Goal: Task Accomplishment & Management: Use online tool/utility

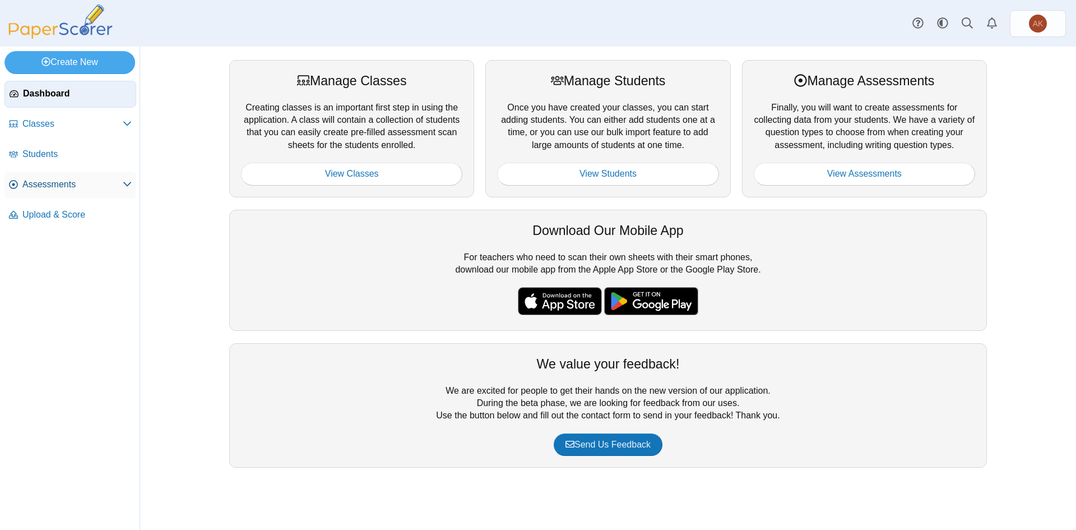
click at [59, 186] on span "Assessments" at bounding box center [72, 184] width 100 height 12
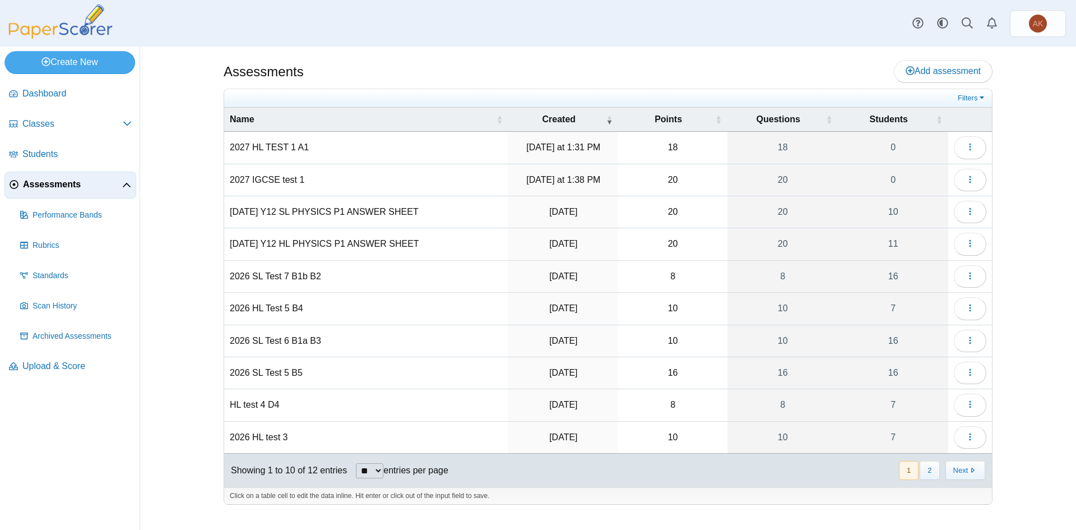
click at [277, 150] on td "2027 HL TEST 1 A1" at bounding box center [366, 148] width 284 height 32
click at [969, 144] on icon "button" at bounding box center [970, 146] width 9 height 9
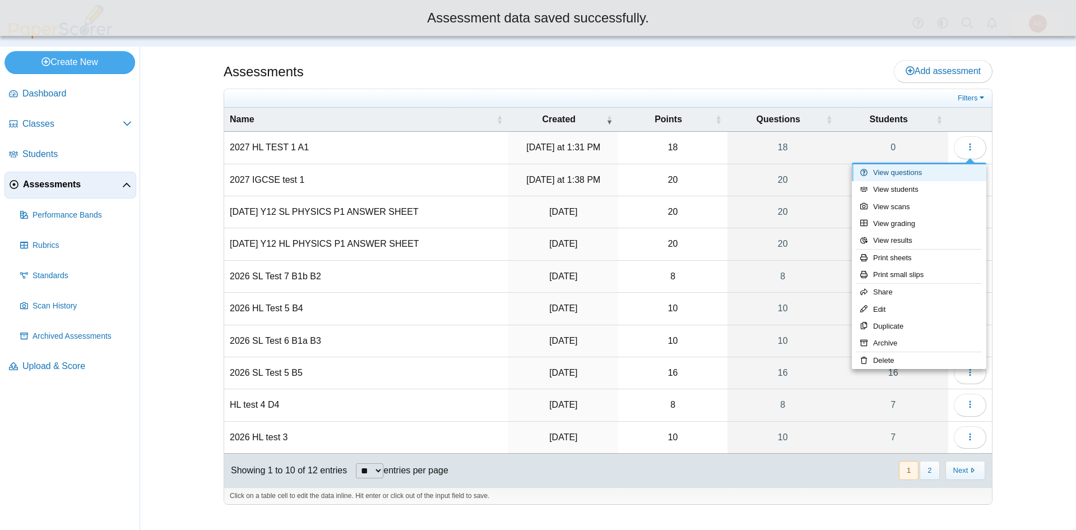
click at [954, 173] on link "View questions" at bounding box center [919, 172] width 135 height 17
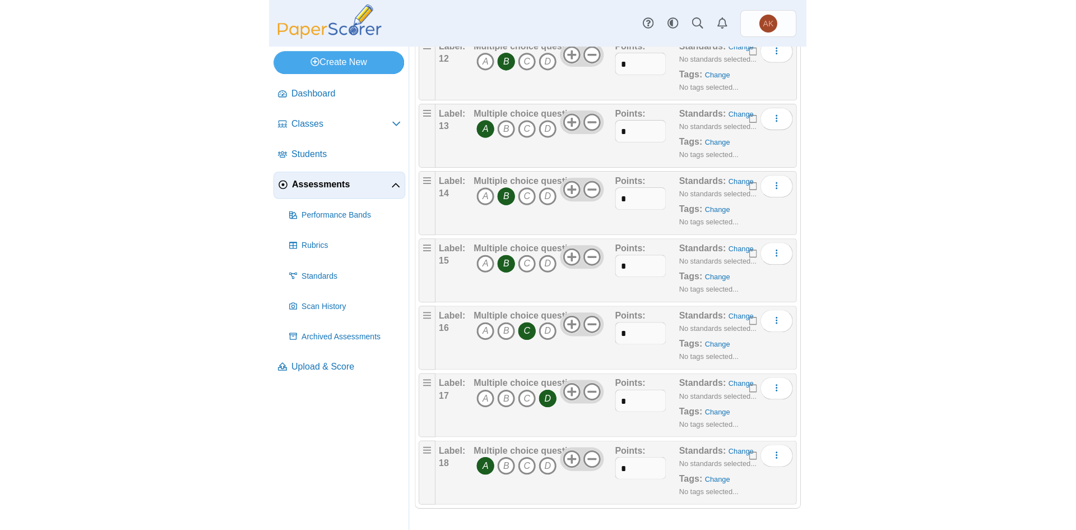
scroll to position [924, 0]
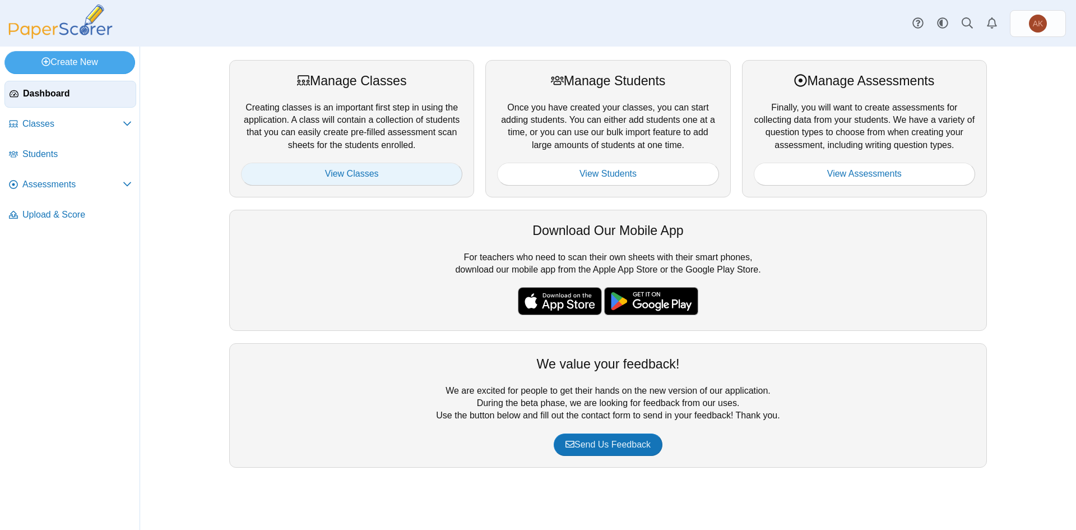
click at [325, 172] on link "View Classes" at bounding box center [351, 174] width 221 height 22
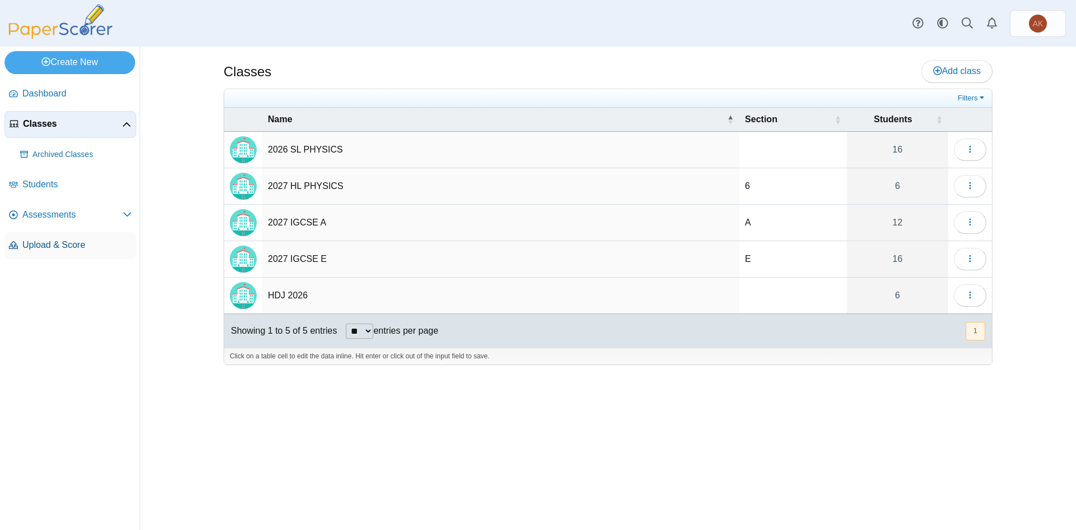
click at [74, 250] on span "Upload & Score" at bounding box center [76, 245] width 109 height 12
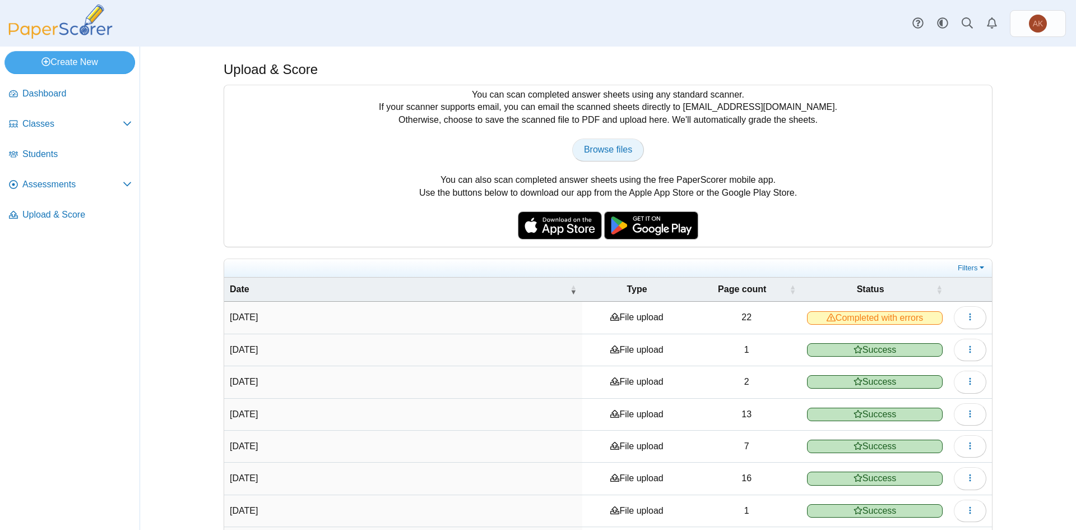
click at [605, 157] on link "Browse files" at bounding box center [608, 149] width 72 height 22
type input "**********"
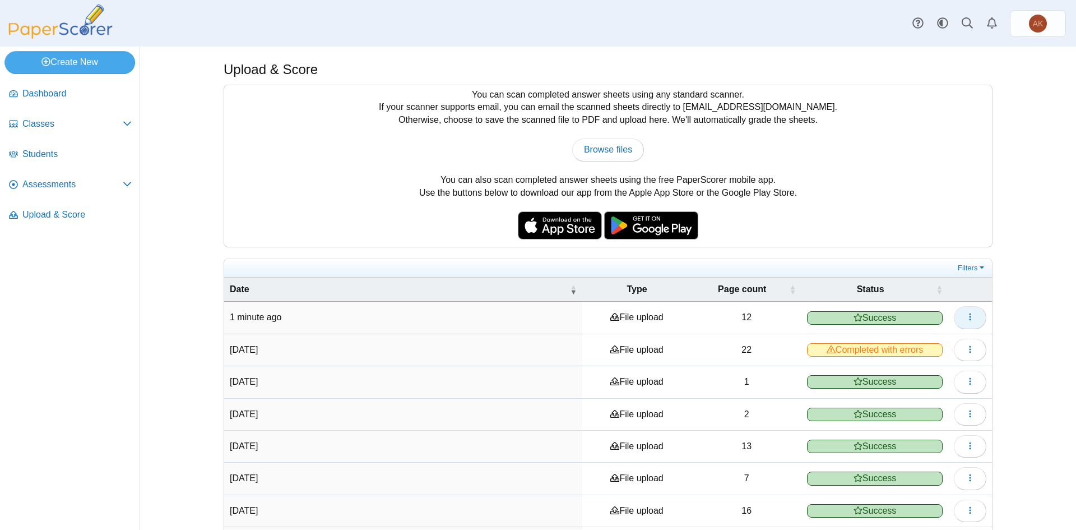
click at [972, 325] on button "button" at bounding box center [970, 317] width 33 height 22
click at [955, 341] on link "View scanned pages" at bounding box center [915, 342] width 135 height 17
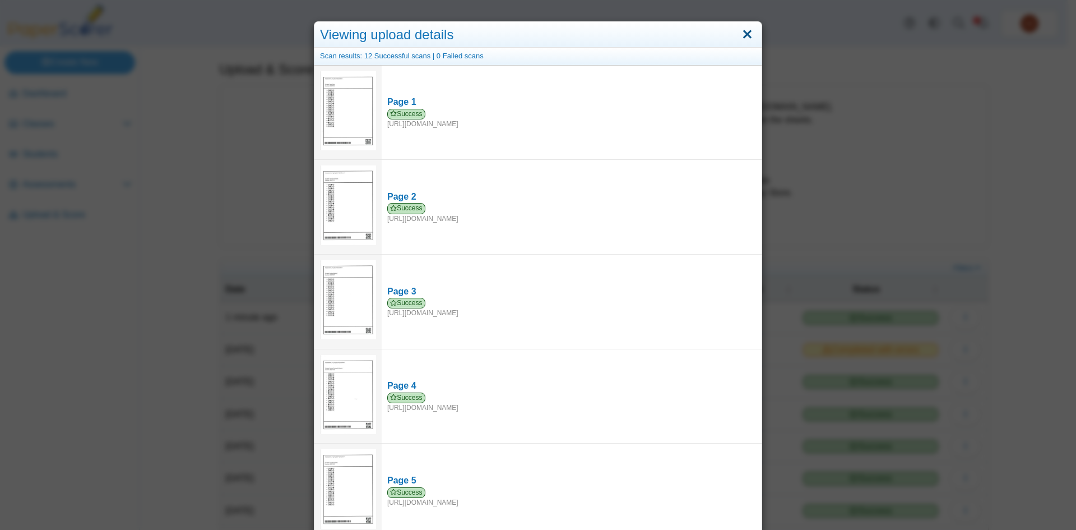
click at [745, 36] on link "Close" at bounding box center [747, 34] width 17 height 19
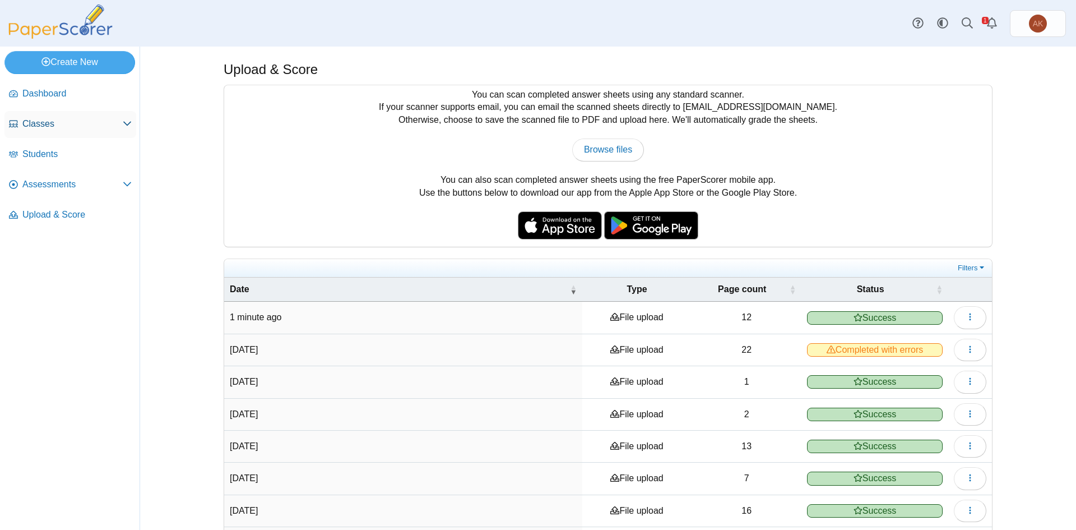
click at [75, 124] on span "Classes" at bounding box center [72, 124] width 100 height 12
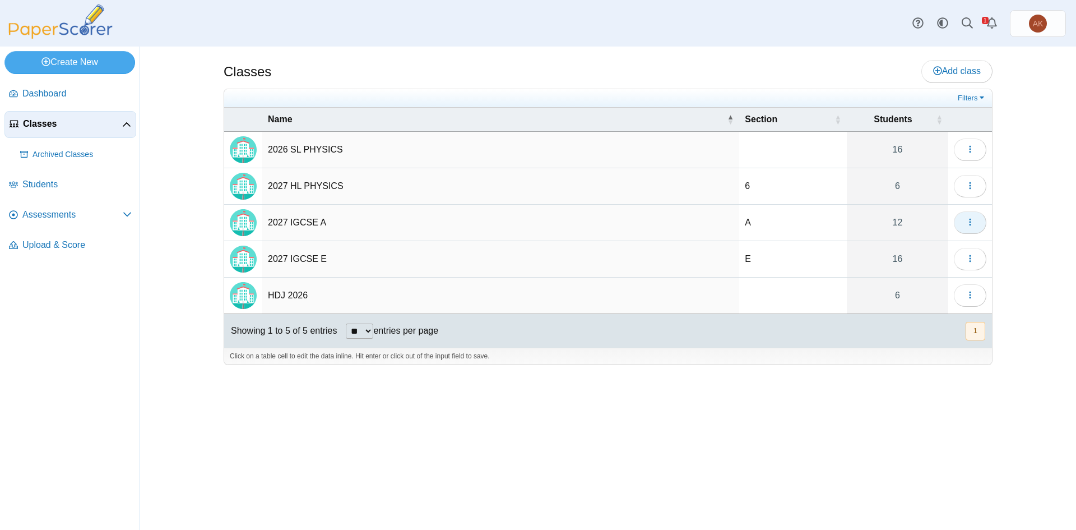
click at [976, 224] on button "button" at bounding box center [970, 222] width 33 height 22
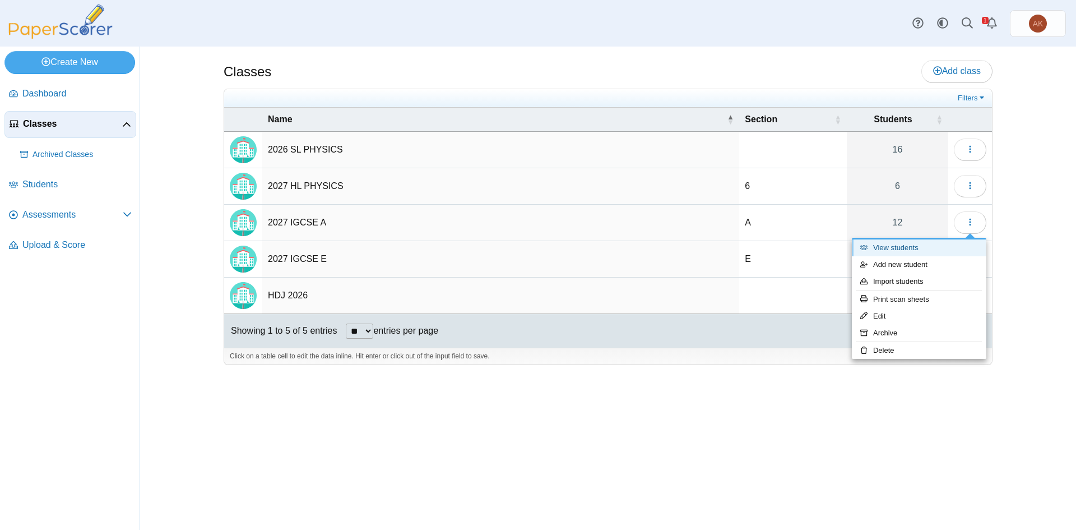
click at [949, 248] on link "View students" at bounding box center [919, 247] width 135 height 17
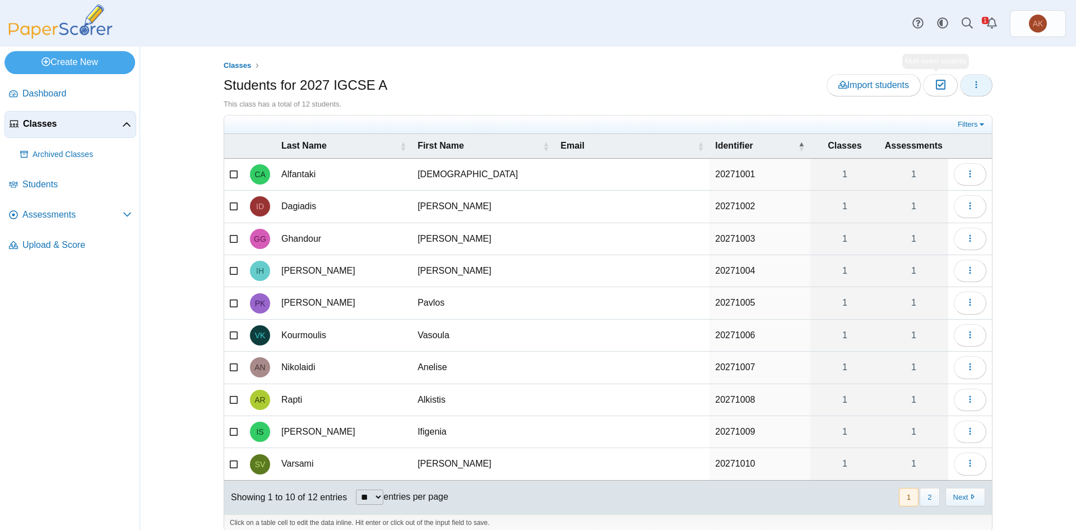
click at [981, 89] on button "button" at bounding box center [976, 85] width 33 height 22
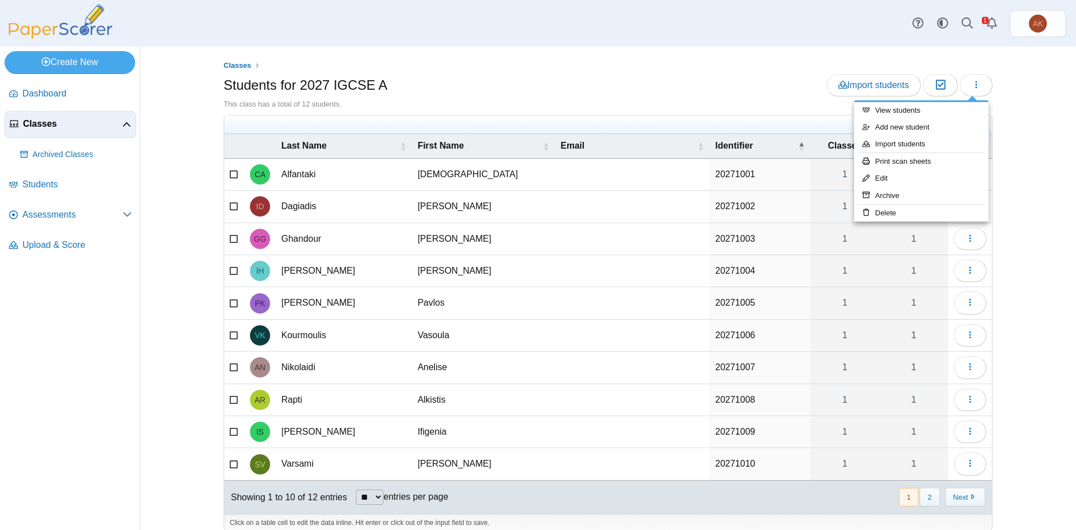
click at [1030, 104] on div "Classes Students for 2027 IGCSE A Import students Moderation 0 This class has a…" at bounding box center [608, 288] width 936 height 483
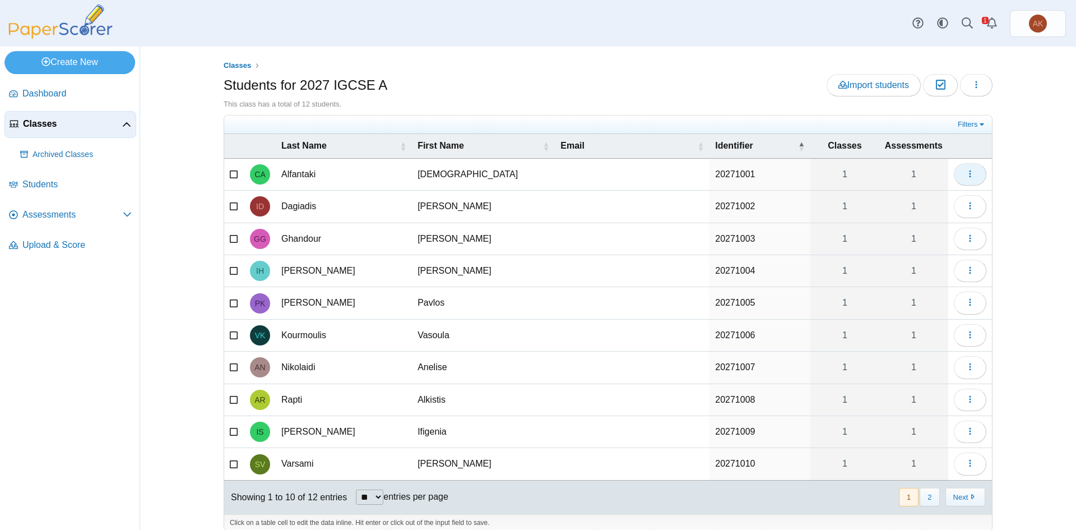
click at [973, 169] on button "button" at bounding box center [970, 174] width 33 height 22
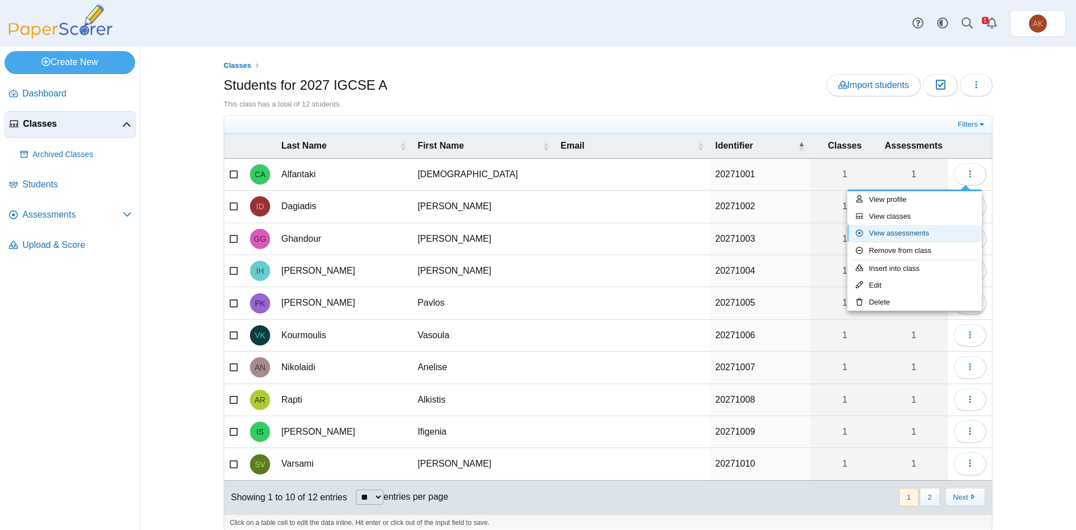
click at [881, 228] on link "View assessments" at bounding box center [915, 233] width 135 height 17
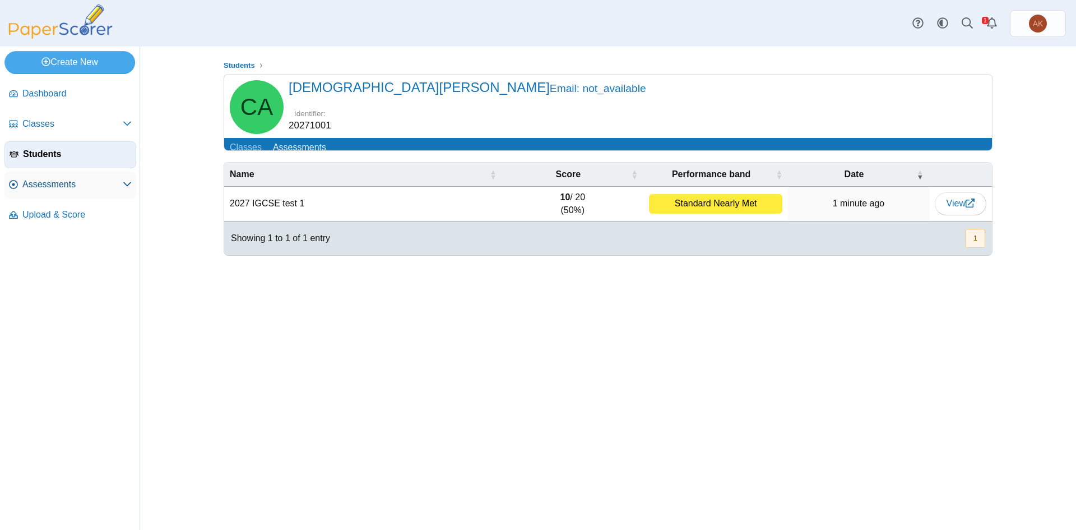
click at [58, 184] on span "Assessments" at bounding box center [72, 184] width 100 height 12
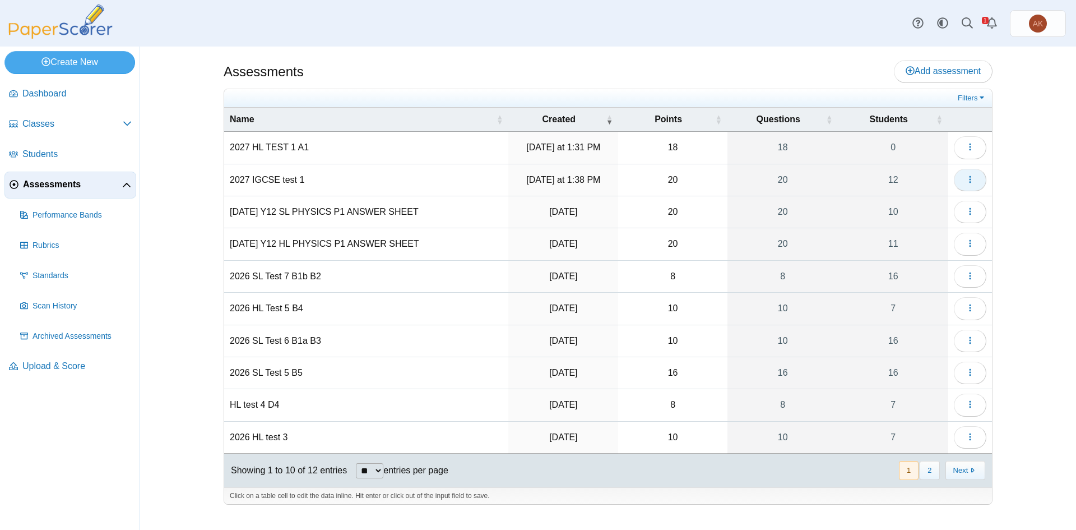
click at [970, 182] on use "button" at bounding box center [970, 178] width 2 height 7
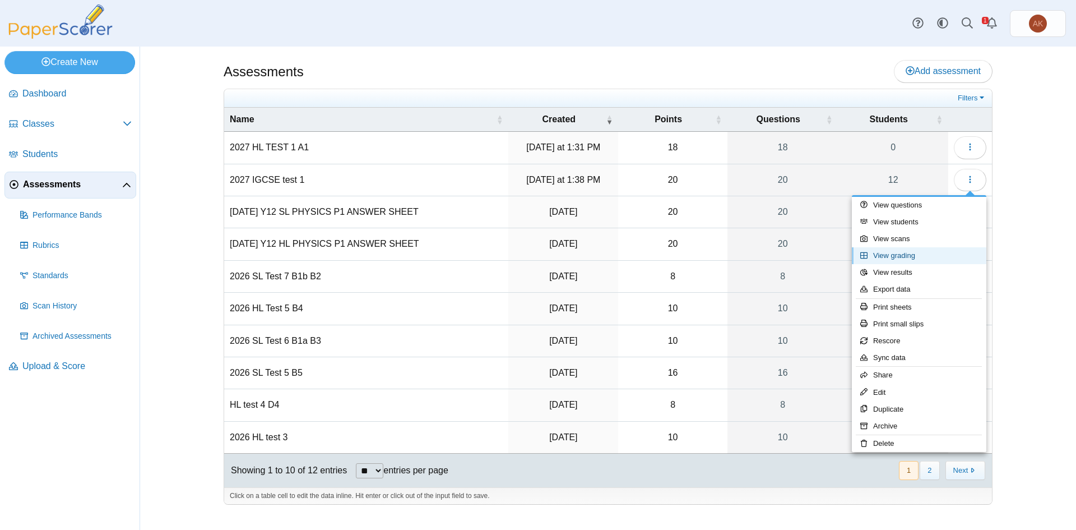
click at [929, 252] on link "View grading" at bounding box center [919, 255] width 135 height 17
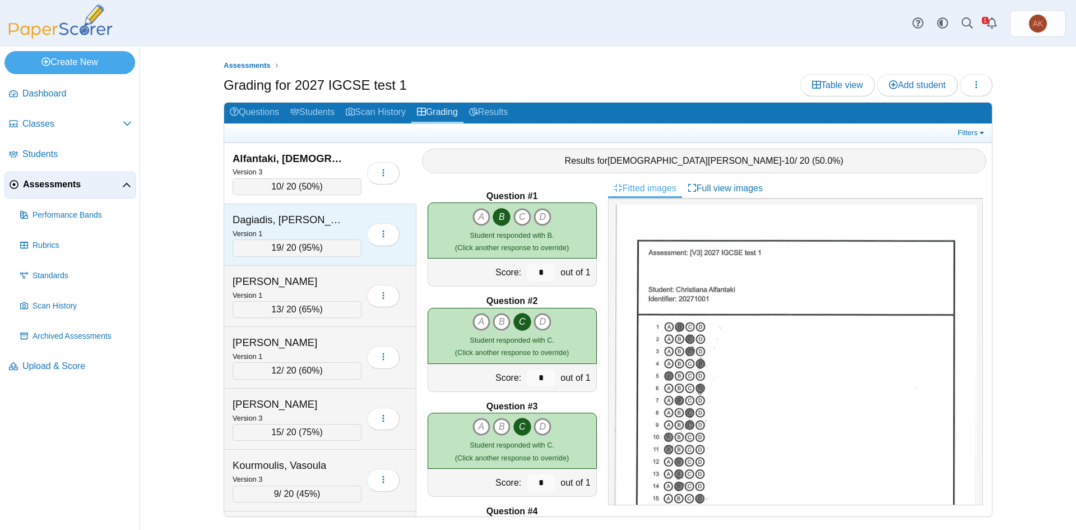
click at [320, 216] on div "Dagiadis, [PERSON_NAME]" at bounding box center [289, 219] width 112 height 15
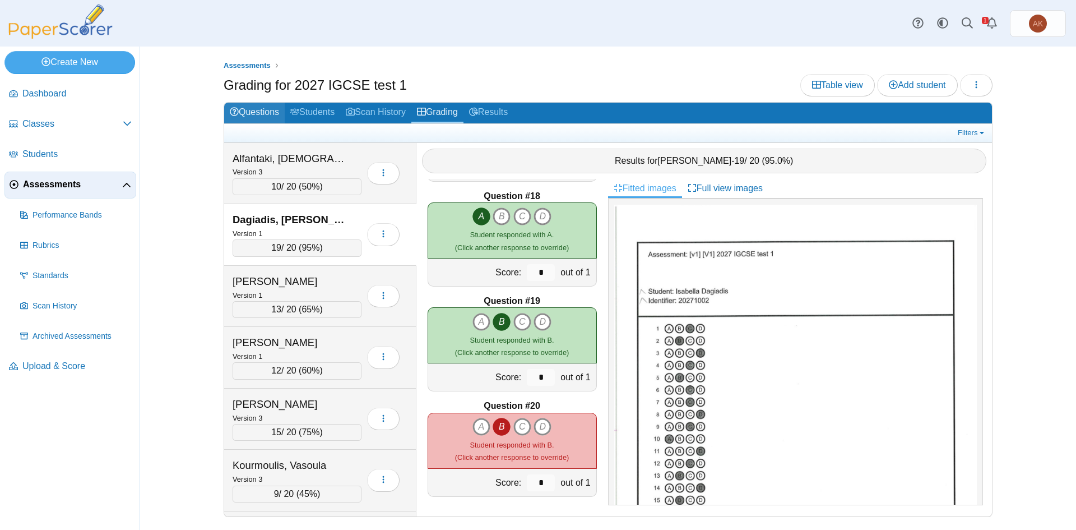
click at [272, 114] on link "Questions" at bounding box center [254, 113] width 61 height 21
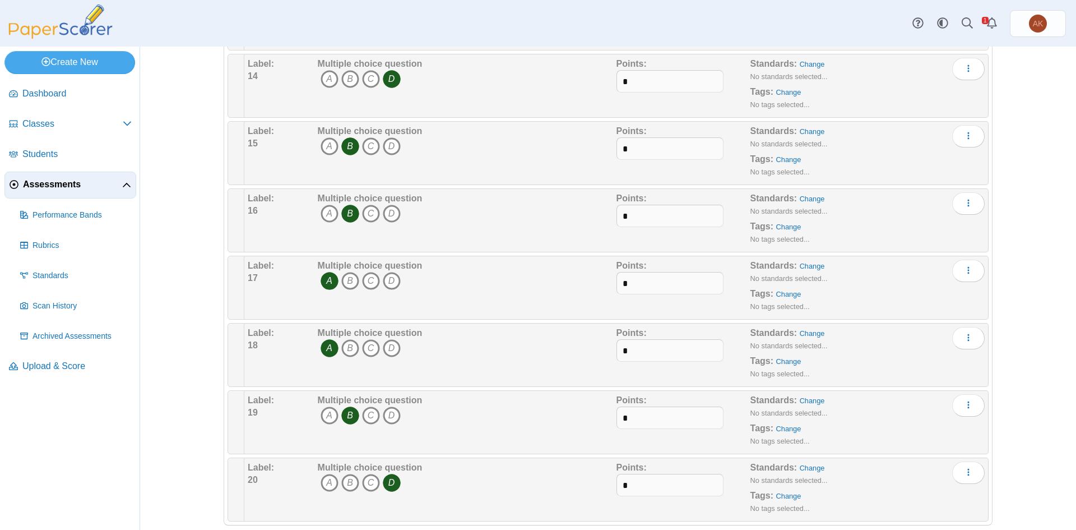
scroll to position [1059, 0]
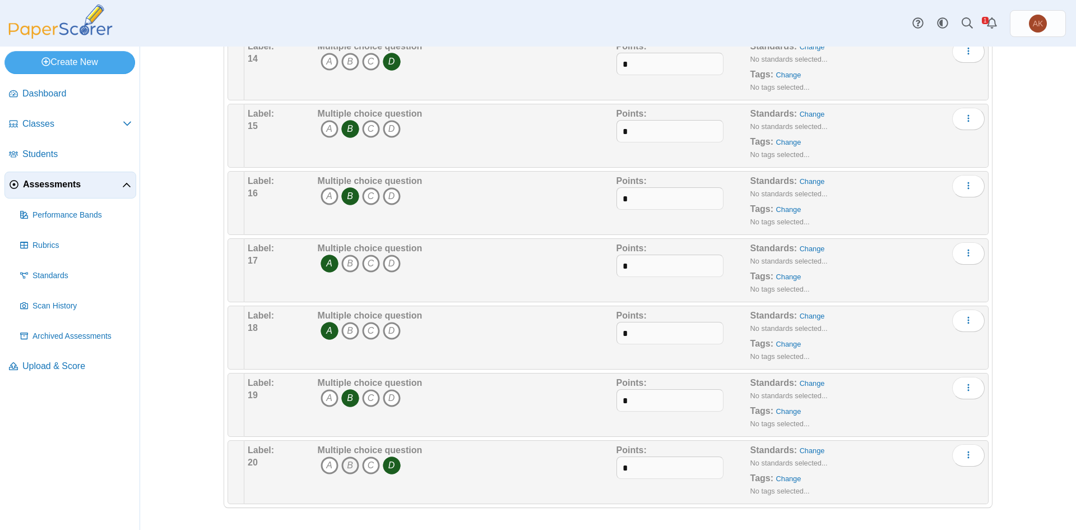
drag, startPoint x: 348, startPoint y: 465, endPoint x: 360, endPoint y: 465, distance: 11.8
click at [349, 465] on icon "B" at bounding box center [350, 465] width 18 height 18
click at [387, 469] on icon "D" at bounding box center [392, 465] width 18 height 18
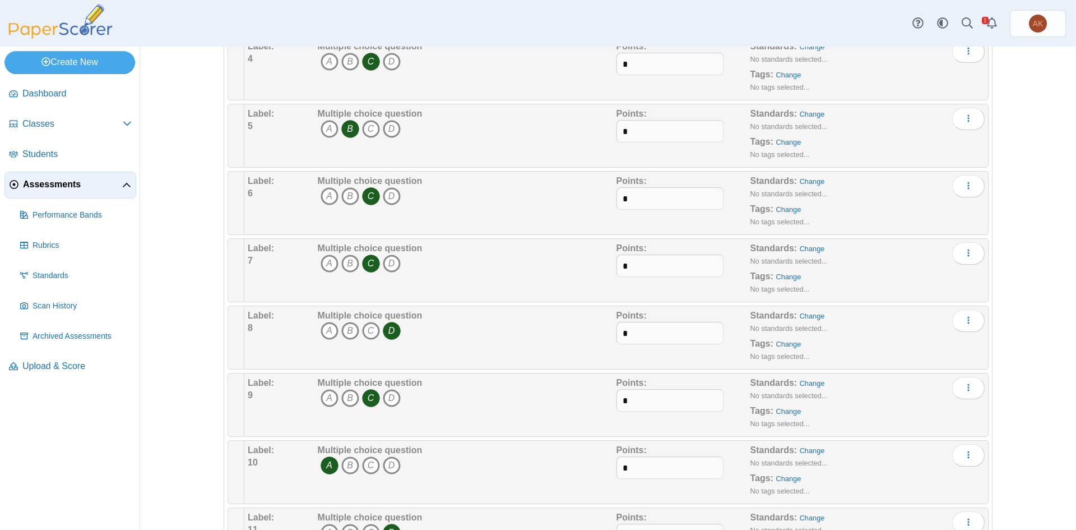
scroll to position [0, 0]
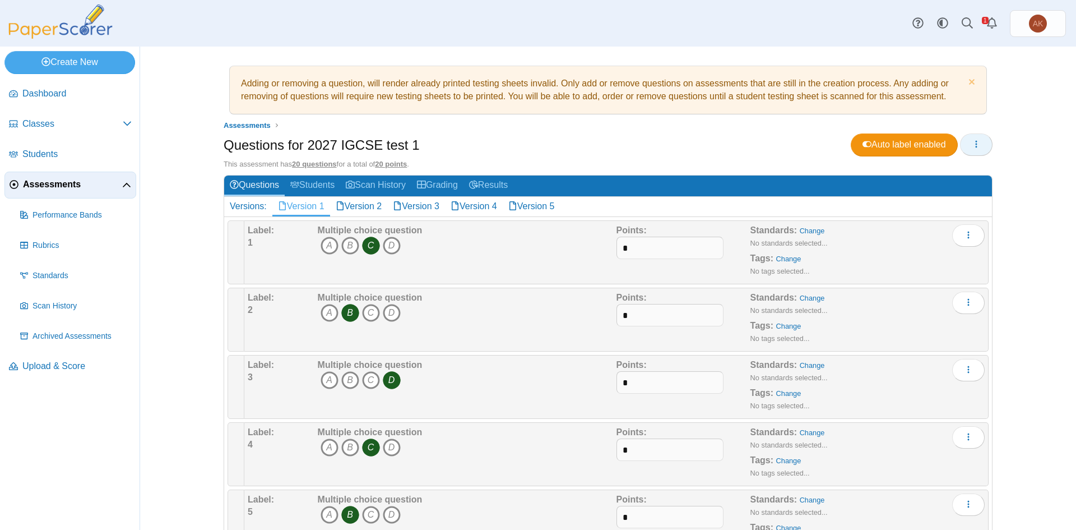
click at [974, 144] on icon "button" at bounding box center [976, 144] width 9 height 9
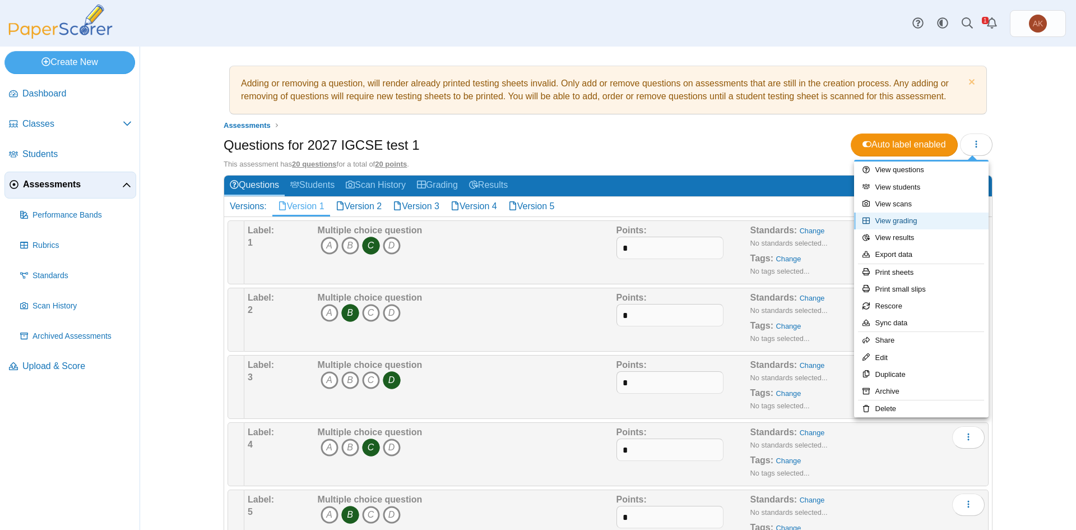
click at [939, 218] on link "View grading" at bounding box center [921, 220] width 135 height 17
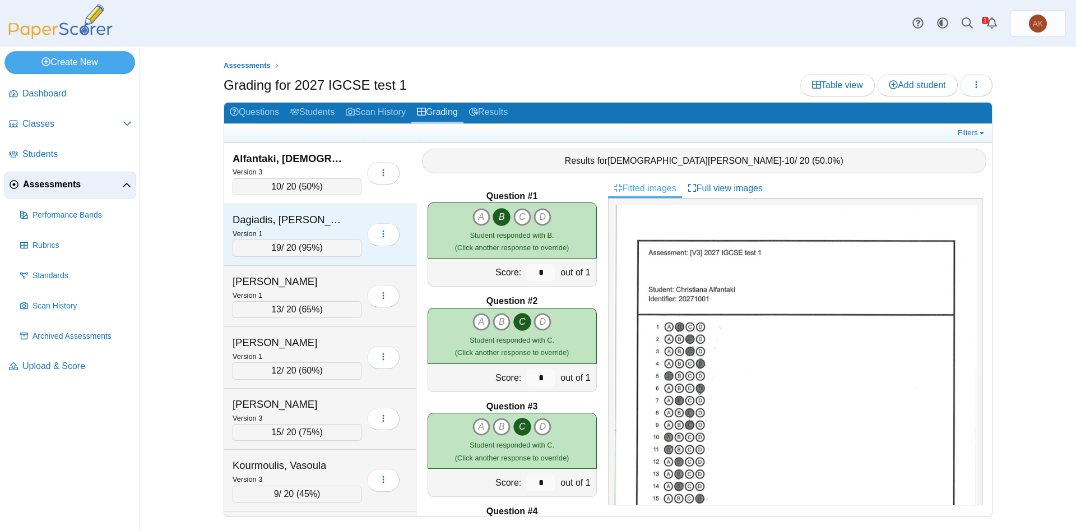
click at [304, 223] on div "Dagiadis, [PERSON_NAME]" at bounding box center [289, 219] width 112 height 15
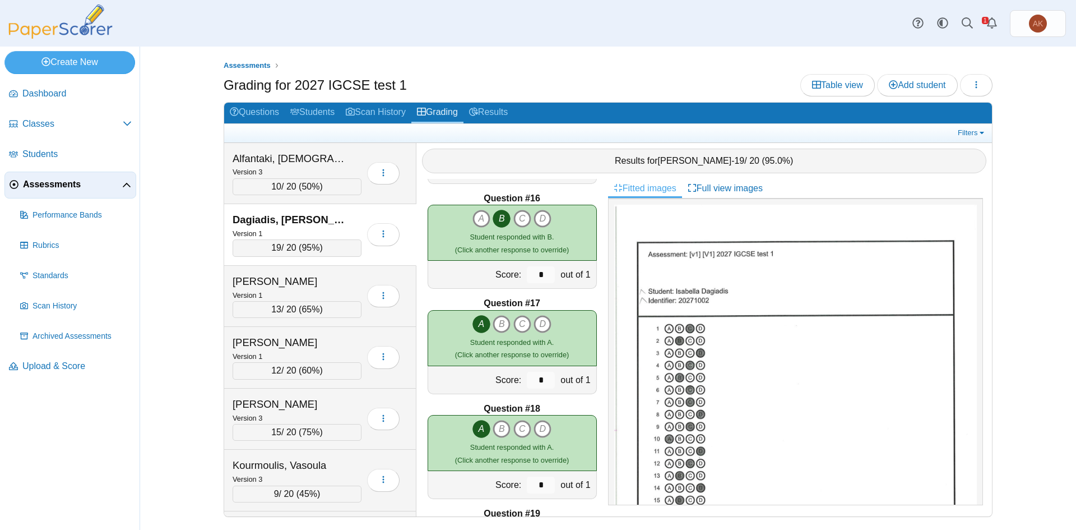
scroll to position [1786, 0]
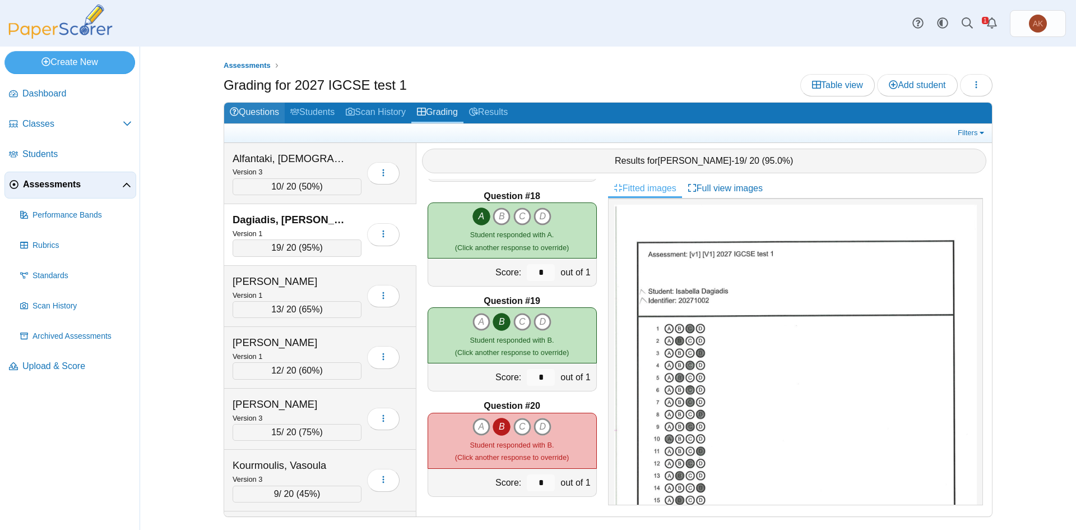
click at [252, 117] on link "Questions" at bounding box center [254, 113] width 61 height 21
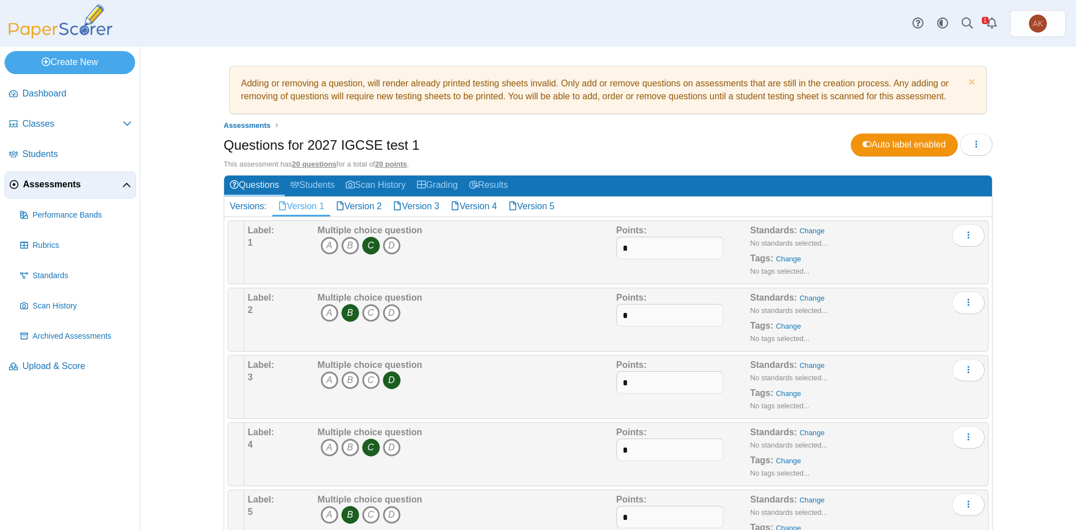
click at [964, 156] on div "Questions for 2027 IGCSE test 1 Auto label enabled Loading…" at bounding box center [608, 145] width 769 height 25
click at [972, 148] on icon "button" at bounding box center [976, 144] width 9 height 9
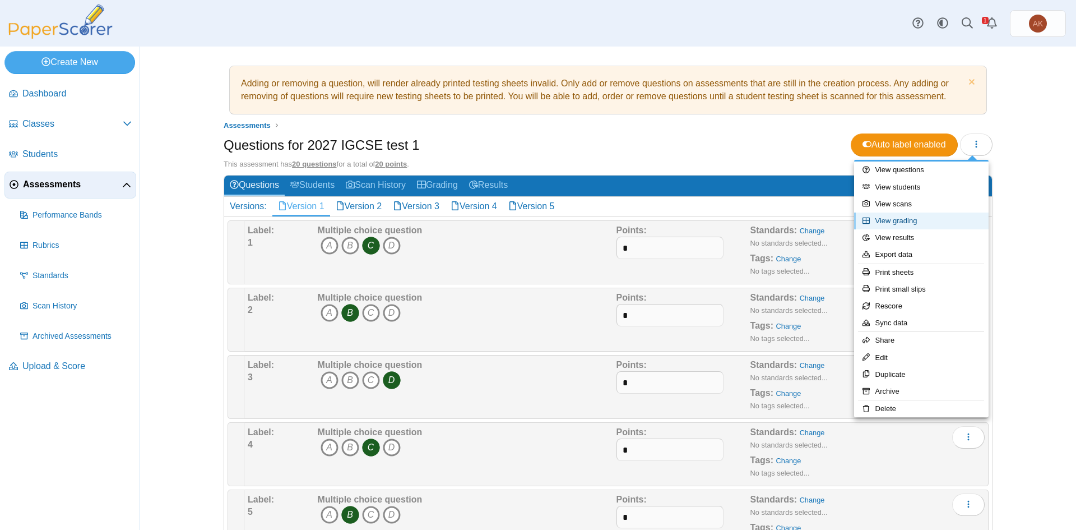
click at [930, 217] on link "View grading" at bounding box center [921, 220] width 135 height 17
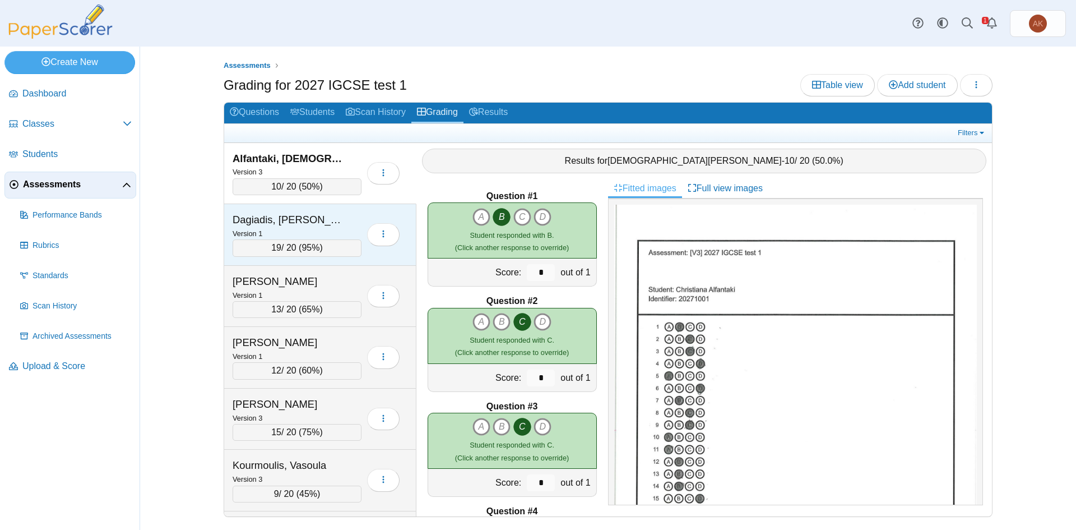
click at [325, 222] on div "Dagiadis, [PERSON_NAME]" at bounding box center [289, 219] width 112 height 15
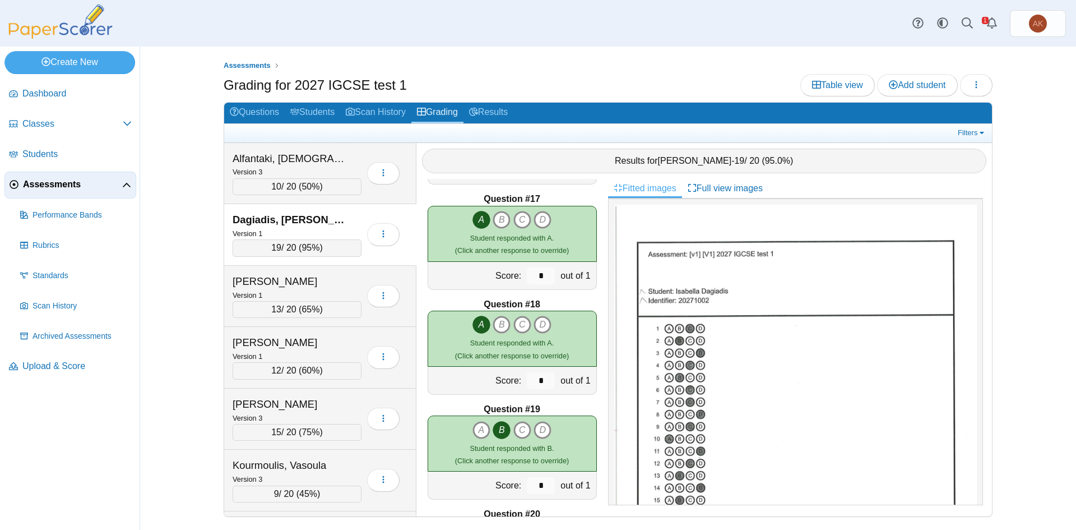
scroll to position [1786, 0]
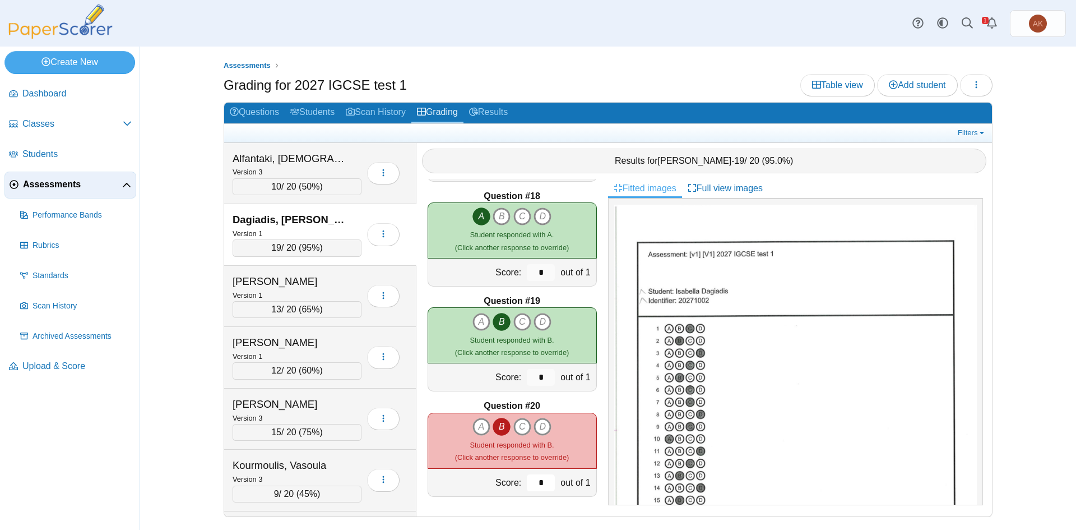
click at [535, 487] on input "*" at bounding box center [541, 482] width 28 height 17
drag, startPoint x: 530, startPoint y: 482, endPoint x: 536, endPoint y: 480, distance: 5.7
click at [536, 480] on input "*" at bounding box center [541, 482] width 28 height 17
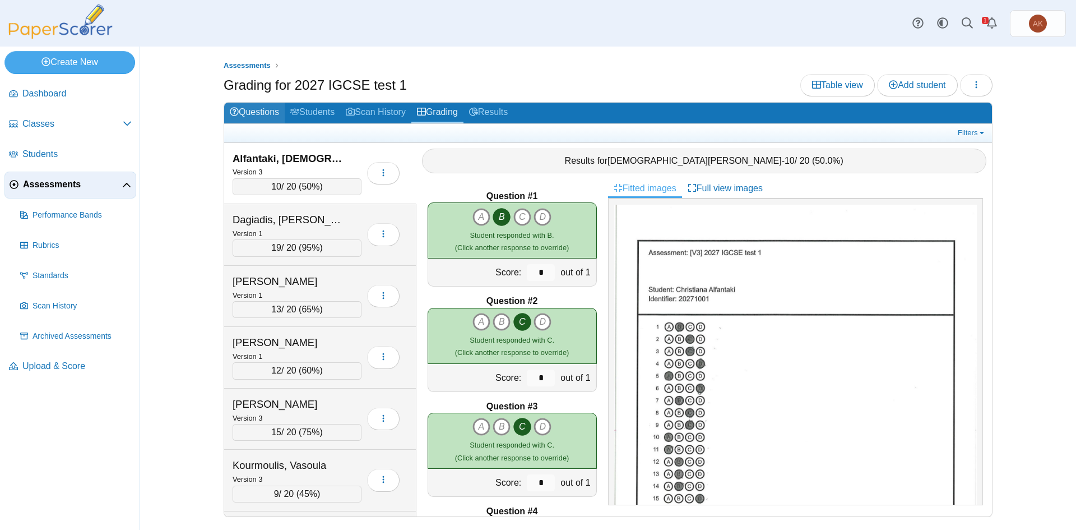
click at [255, 112] on link "Questions" at bounding box center [254, 113] width 61 height 21
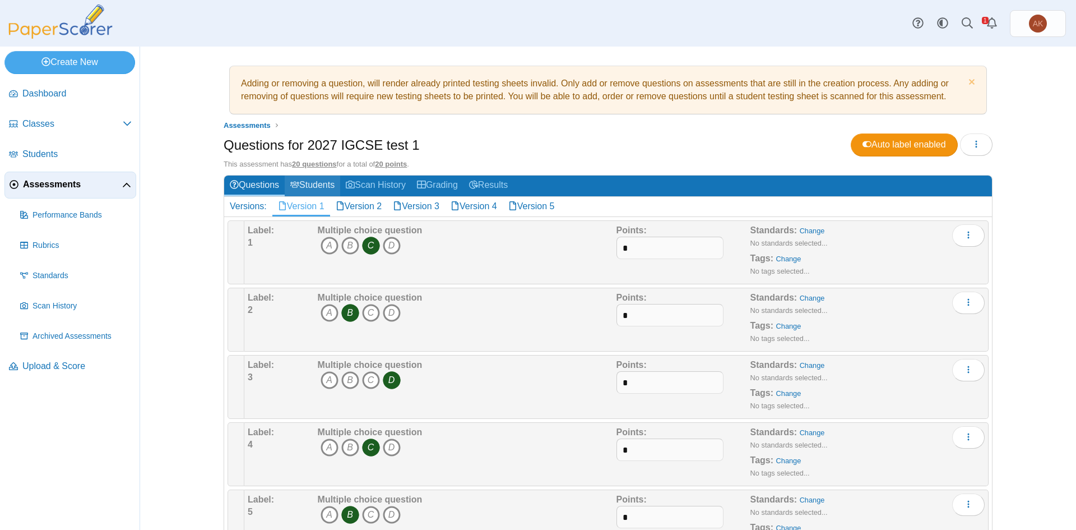
click at [295, 179] on link "Students" at bounding box center [313, 185] width 56 height 21
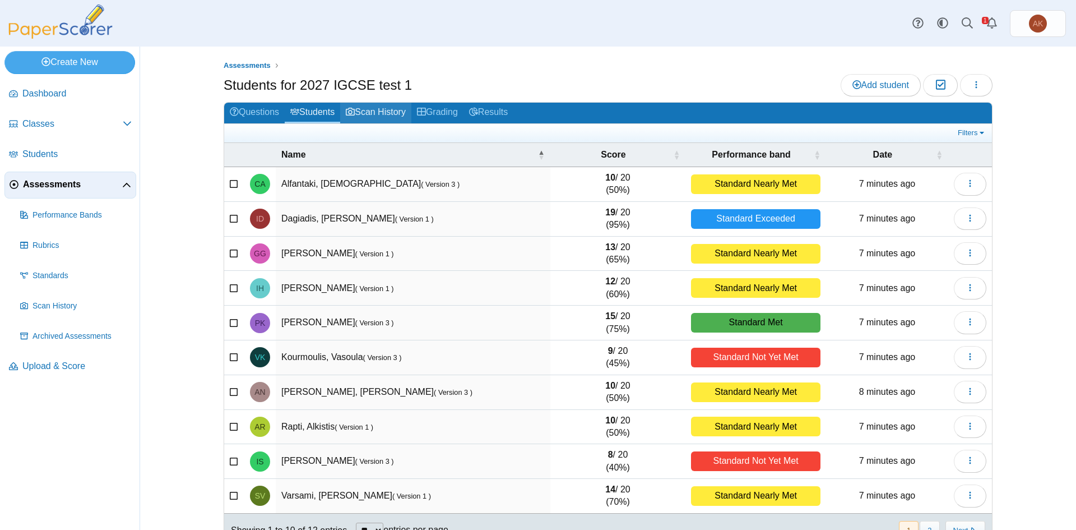
click at [352, 108] on icon at bounding box center [350, 111] width 9 height 9
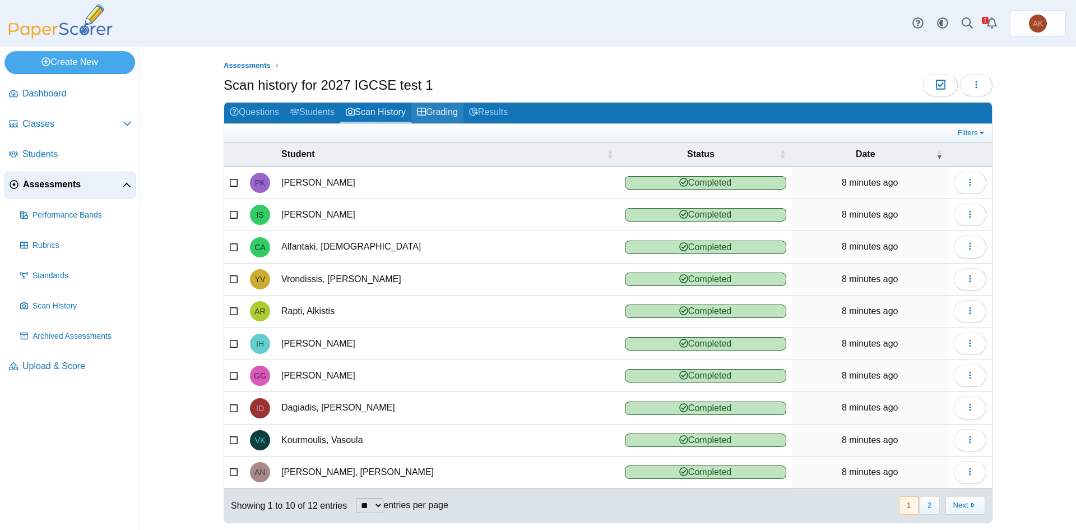
click at [436, 118] on link "Grading" at bounding box center [438, 113] width 52 height 21
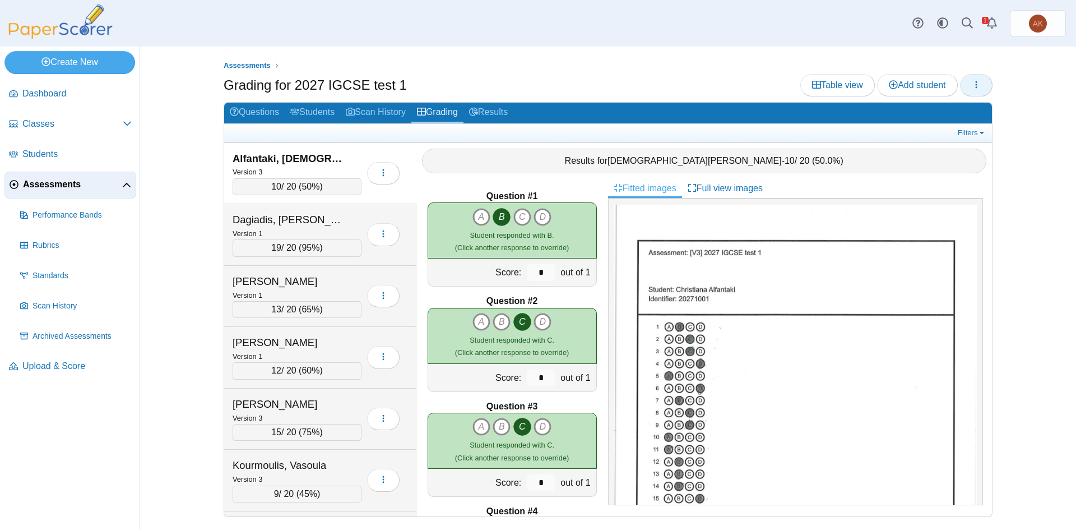
click at [975, 80] on span "button" at bounding box center [976, 85] width 9 height 10
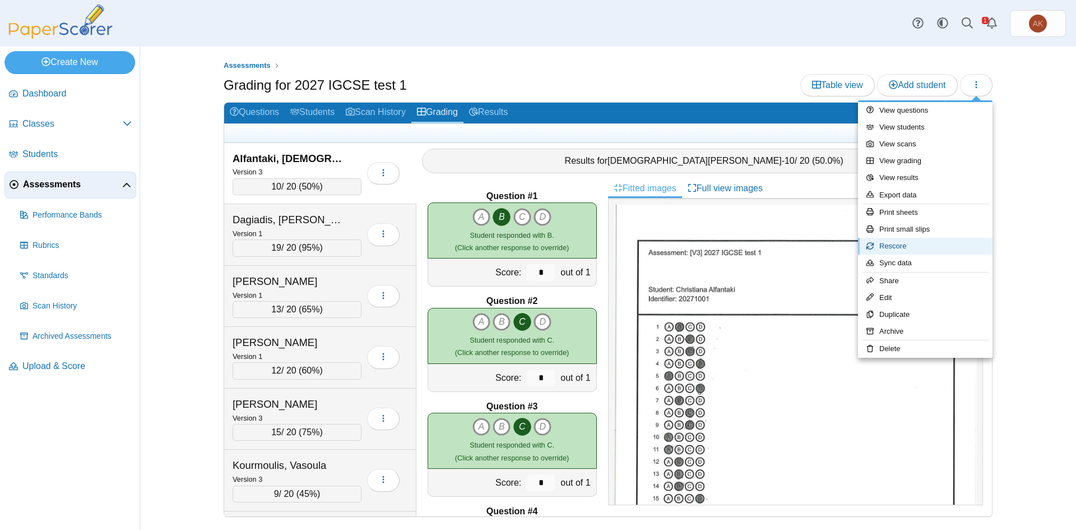
click at [918, 244] on link "Rescore" at bounding box center [925, 246] width 135 height 17
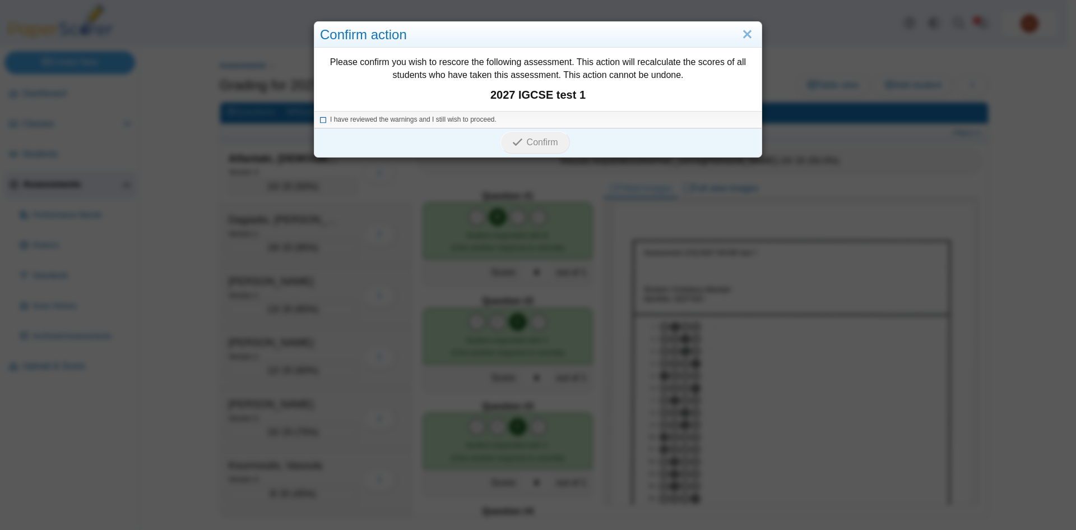
click at [363, 122] on span "I have reviewed the warnings and I still wish to proceed." at bounding box center [413, 119] width 167 height 8
click at [527, 141] on span "Confirm" at bounding box center [542, 142] width 31 height 10
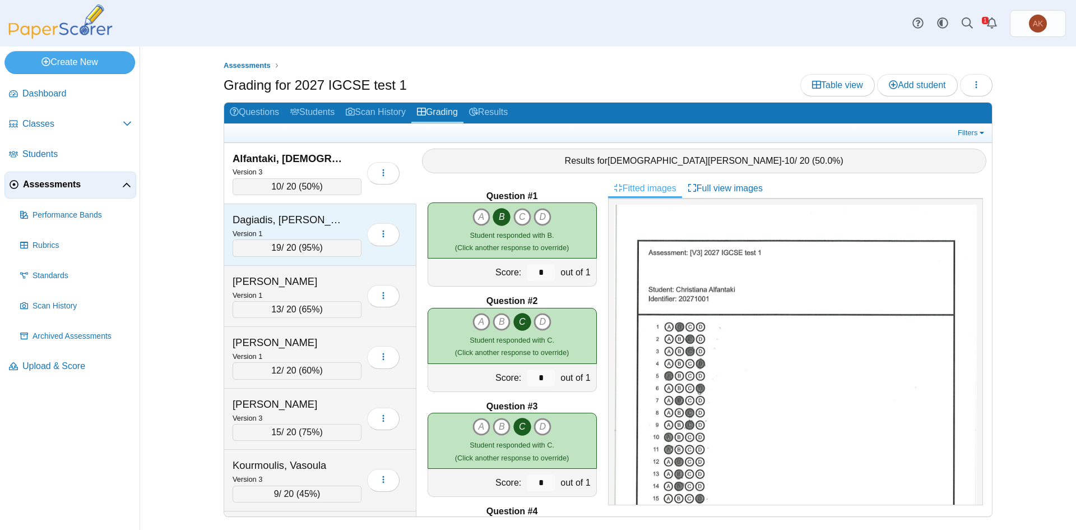
click at [316, 222] on div "Dagiadis, Isabella" at bounding box center [289, 219] width 112 height 15
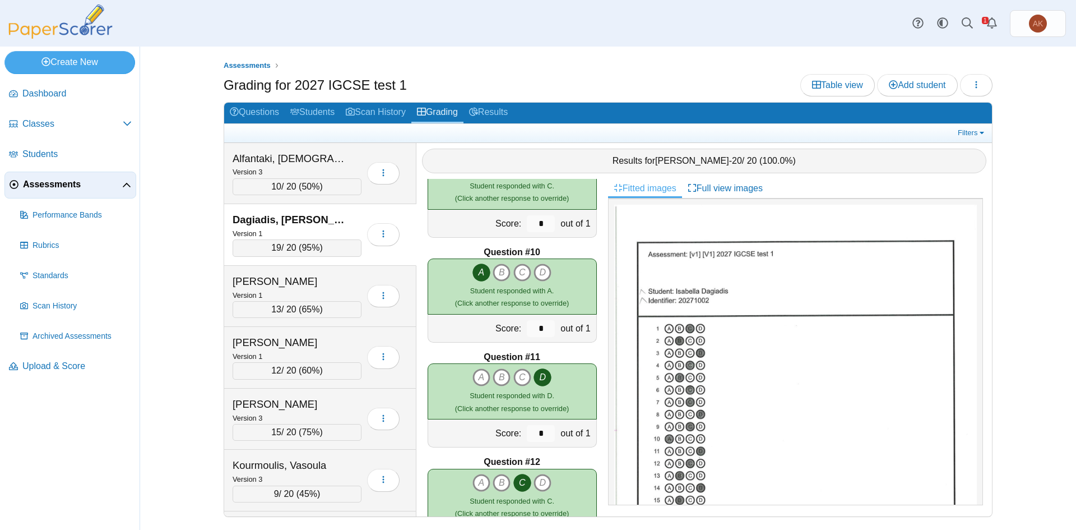
scroll to position [889, 0]
click at [381, 237] on button "button" at bounding box center [383, 234] width 33 height 22
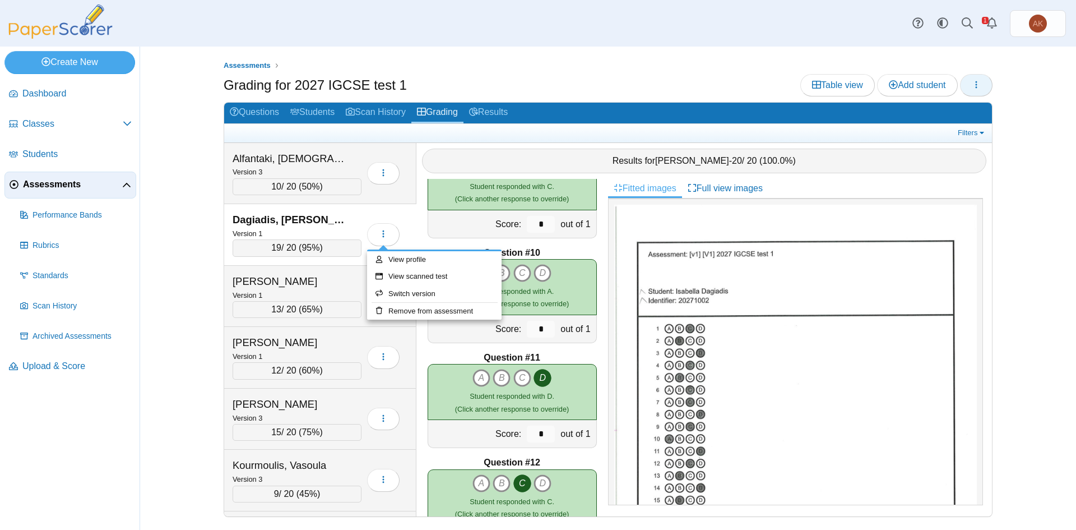
click at [970, 94] on button "button" at bounding box center [976, 85] width 33 height 22
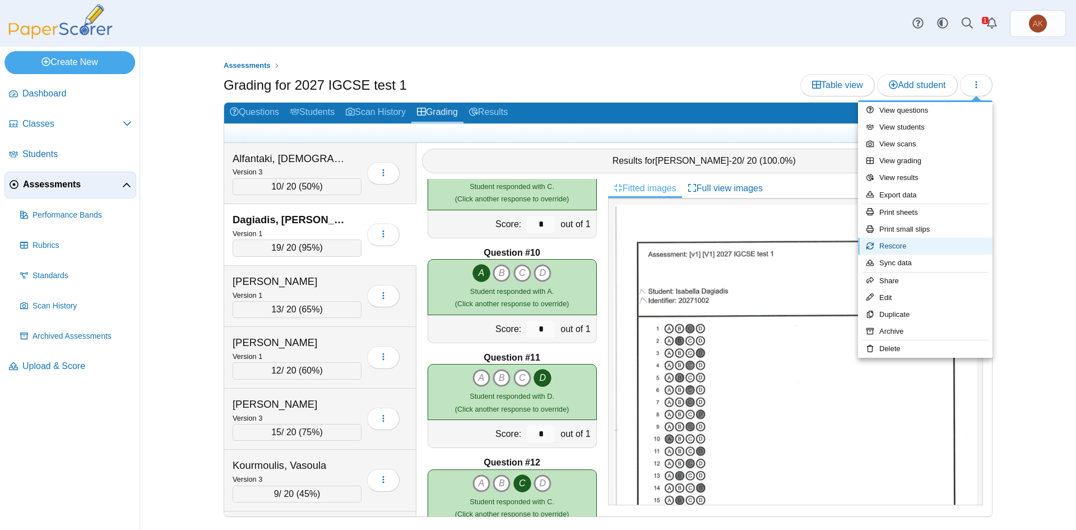
click at [928, 241] on link "Rescore" at bounding box center [925, 246] width 135 height 17
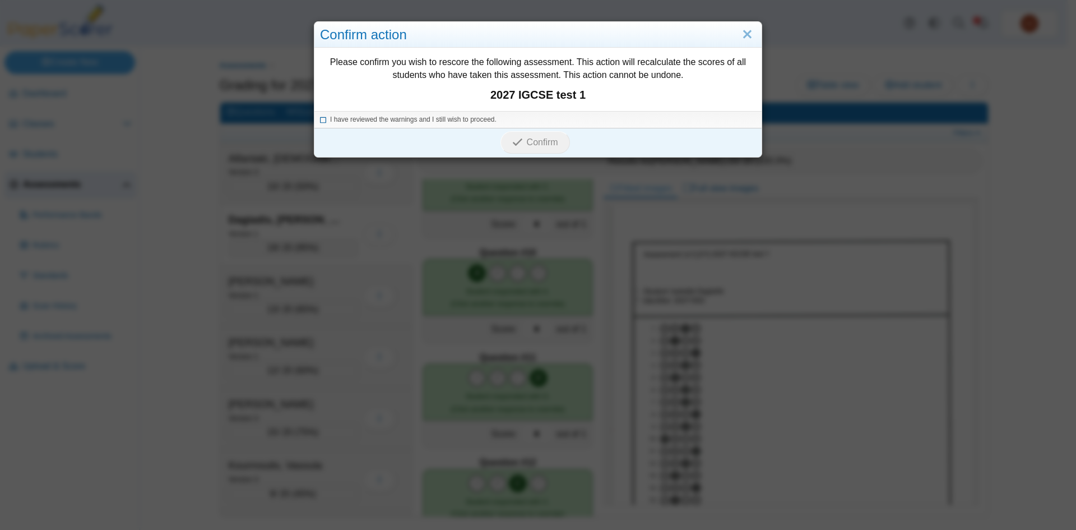
click at [348, 117] on span "I have reviewed the warnings and I still wish to proceed." at bounding box center [413, 119] width 167 height 8
click at [527, 146] on span "Confirm" at bounding box center [542, 142] width 31 height 10
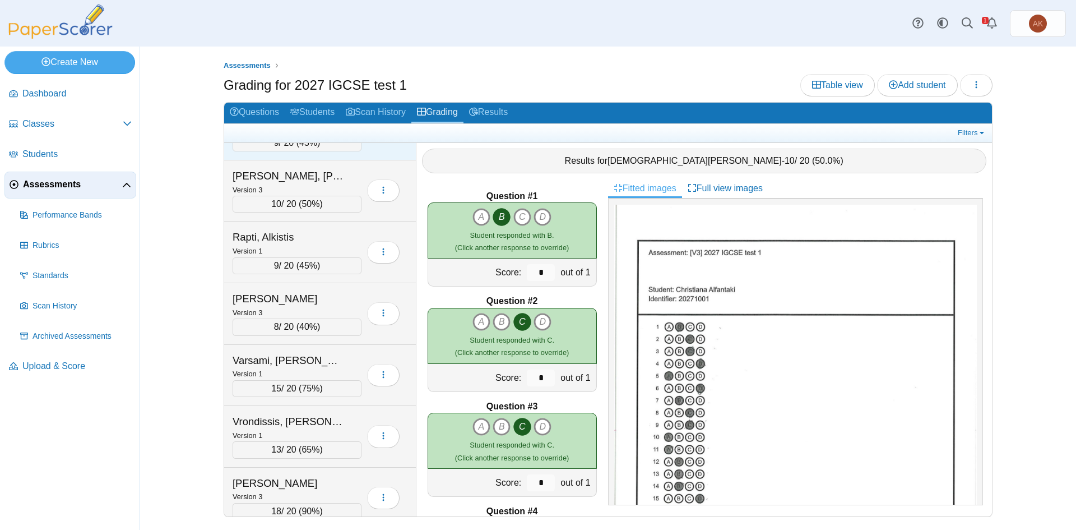
scroll to position [363, 0]
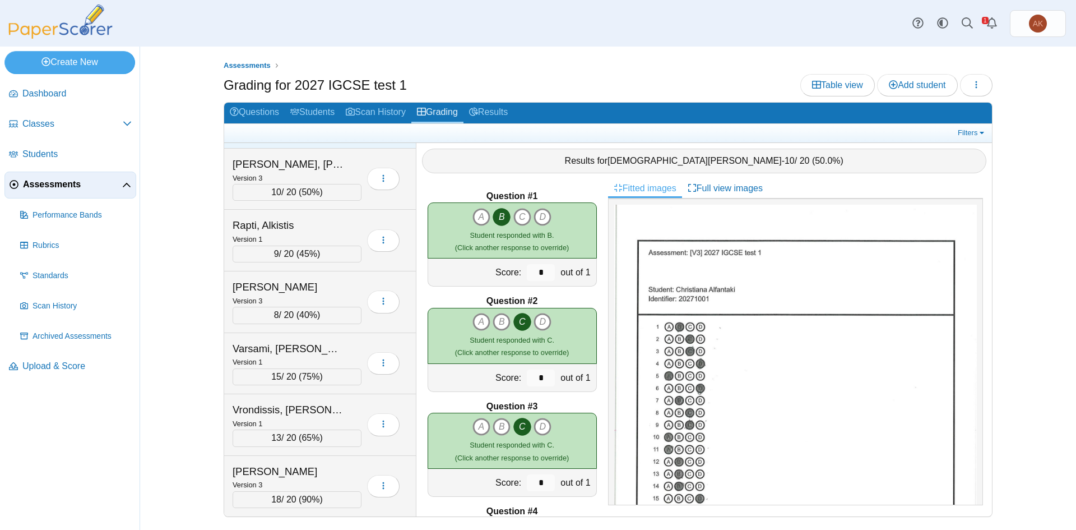
click at [294, 467] on div "[PERSON_NAME]" at bounding box center [289, 471] width 112 height 15
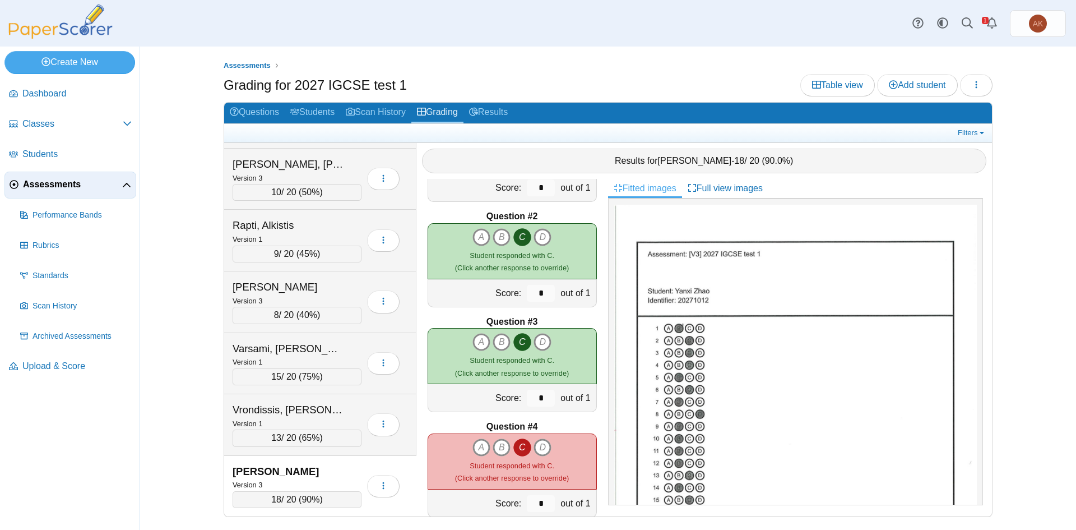
scroll to position [168, 0]
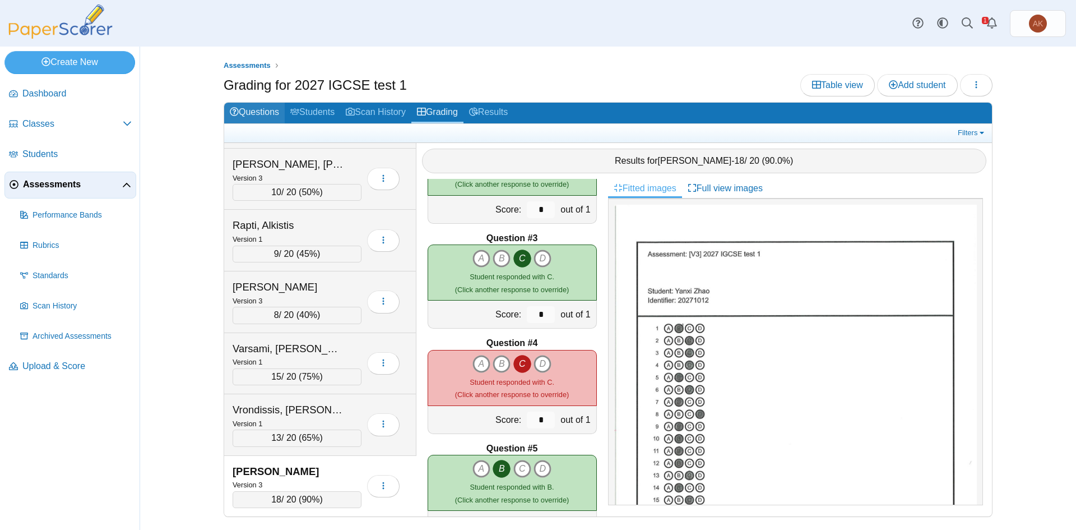
click at [266, 112] on link "Questions" at bounding box center [254, 113] width 61 height 21
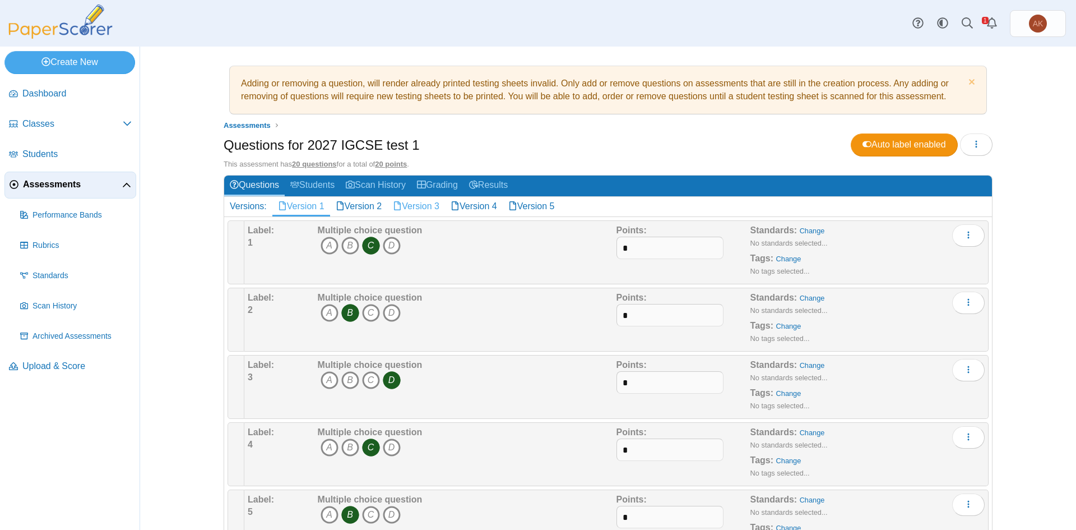
click at [427, 201] on link "Version 3" at bounding box center [416, 206] width 58 height 19
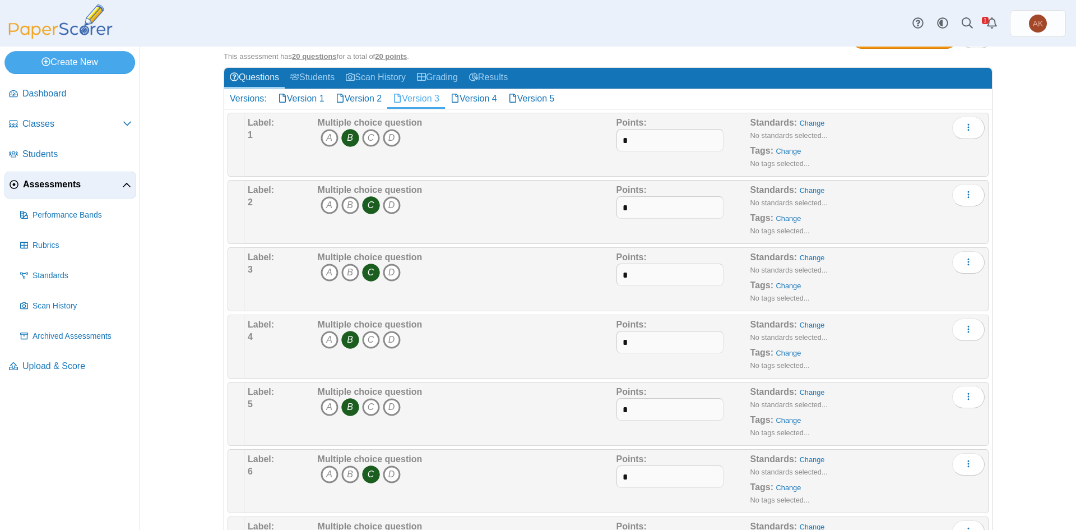
scroll to position [112, 0]
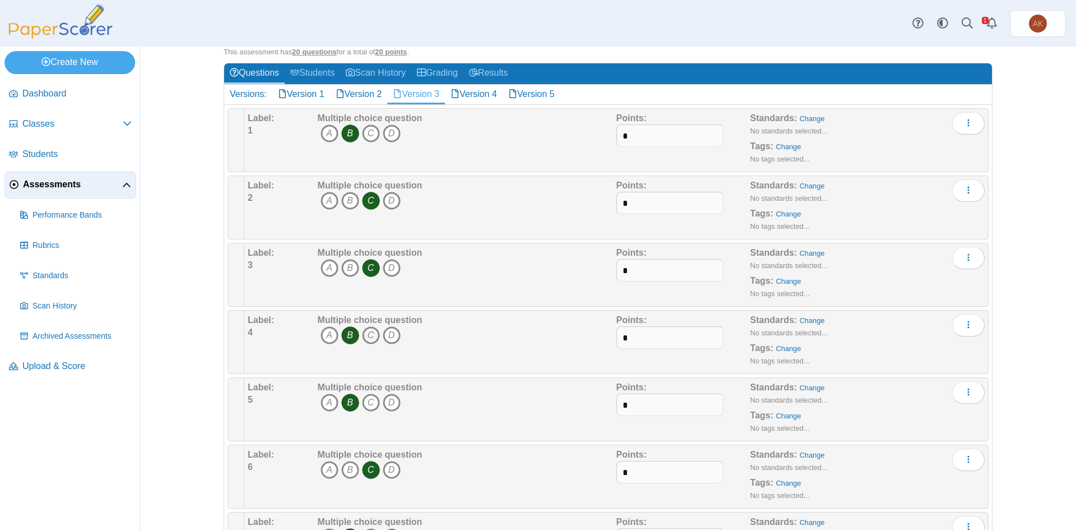
click at [371, 339] on icon "C" at bounding box center [371, 335] width 18 height 18
click at [344, 339] on icon "B" at bounding box center [350, 335] width 18 height 18
click at [450, 75] on link "Grading" at bounding box center [438, 73] width 52 height 21
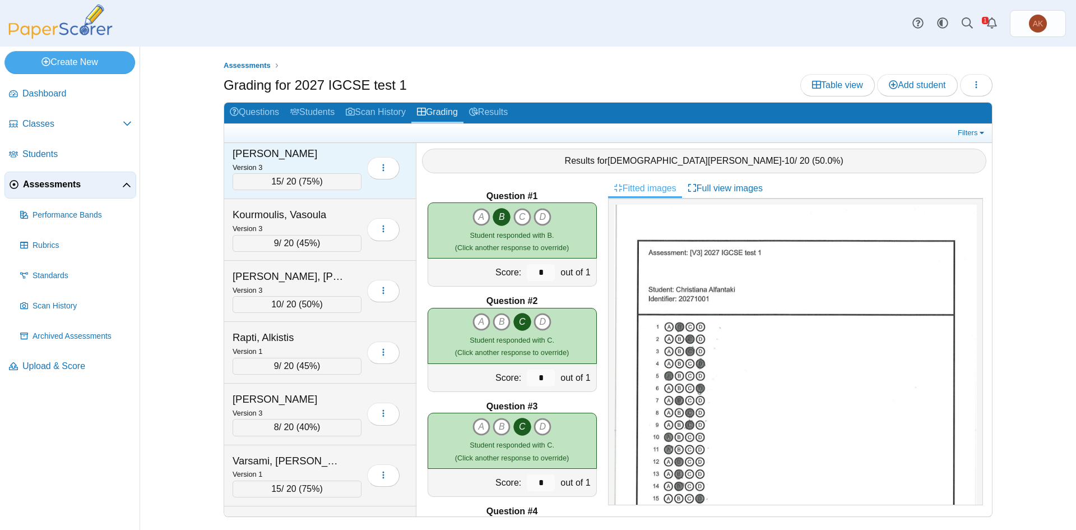
scroll to position [363, 0]
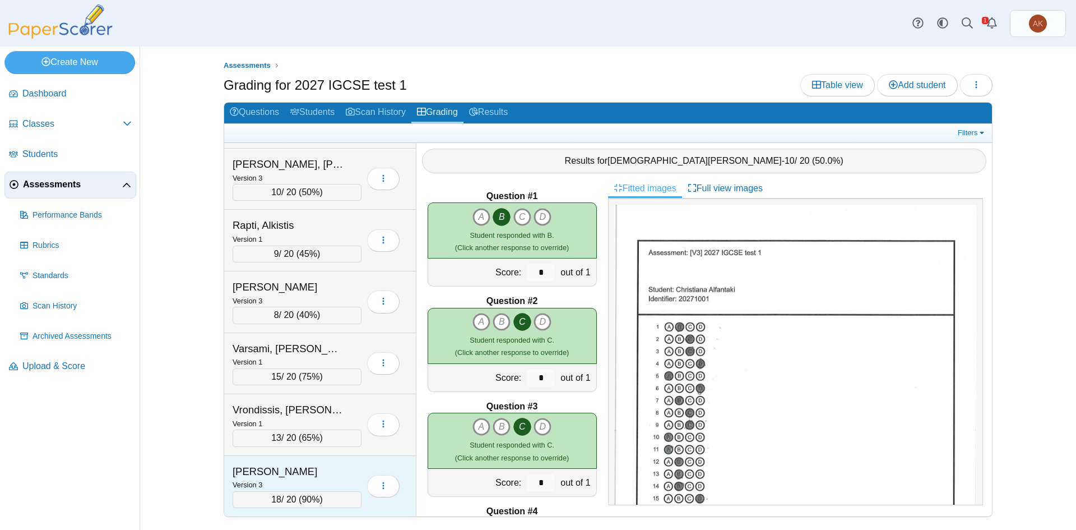
click at [311, 481] on div "Version 3" at bounding box center [297, 484] width 129 height 12
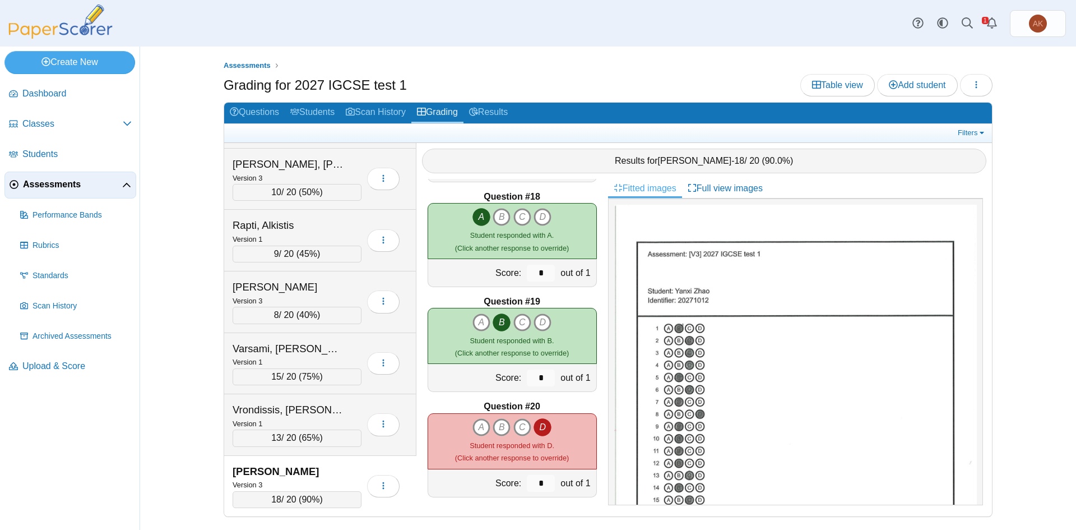
scroll to position [1786, 0]
click at [268, 117] on link "Questions" at bounding box center [254, 113] width 61 height 21
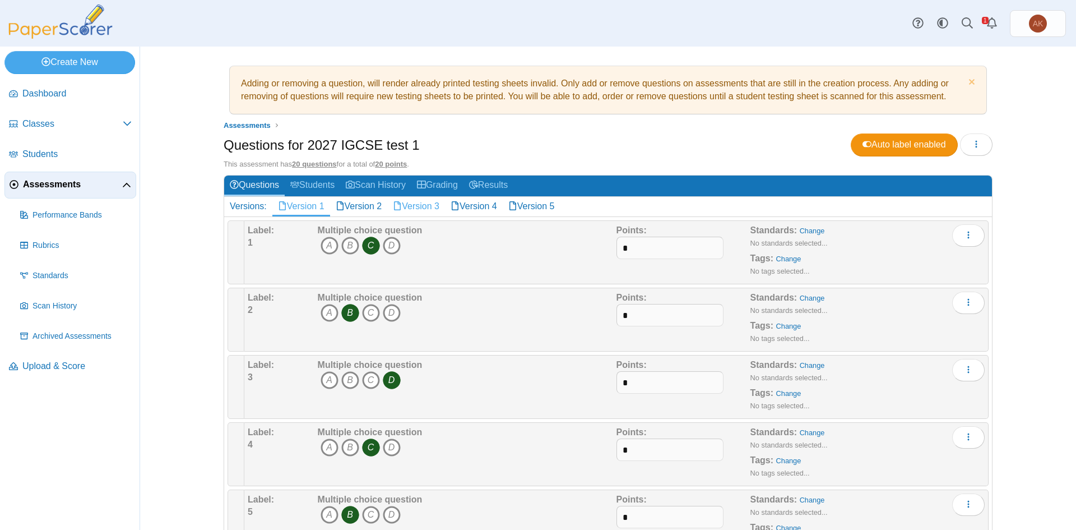
click at [413, 206] on link "Version 3" at bounding box center [416, 206] width 58 height 19
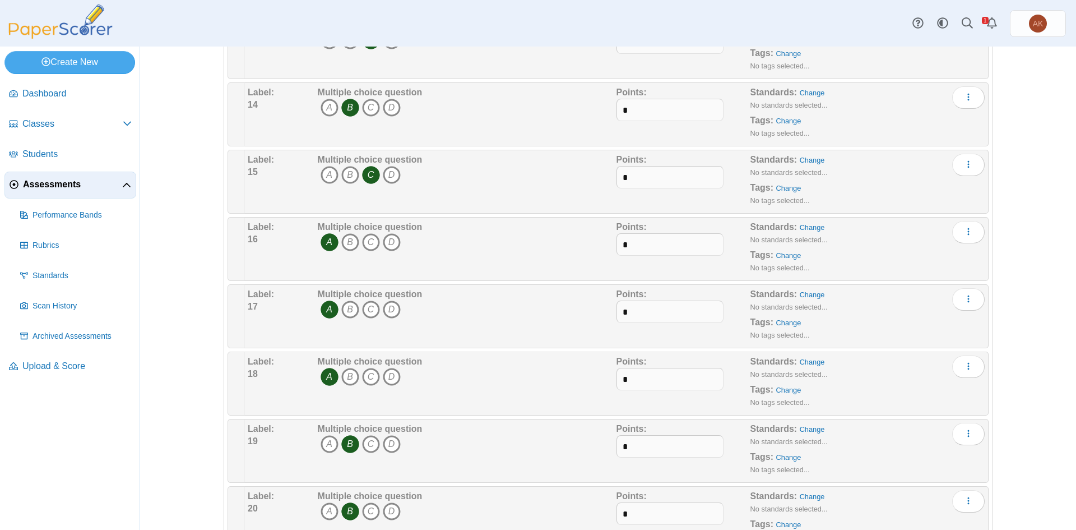
scroll to position [1059, 0]
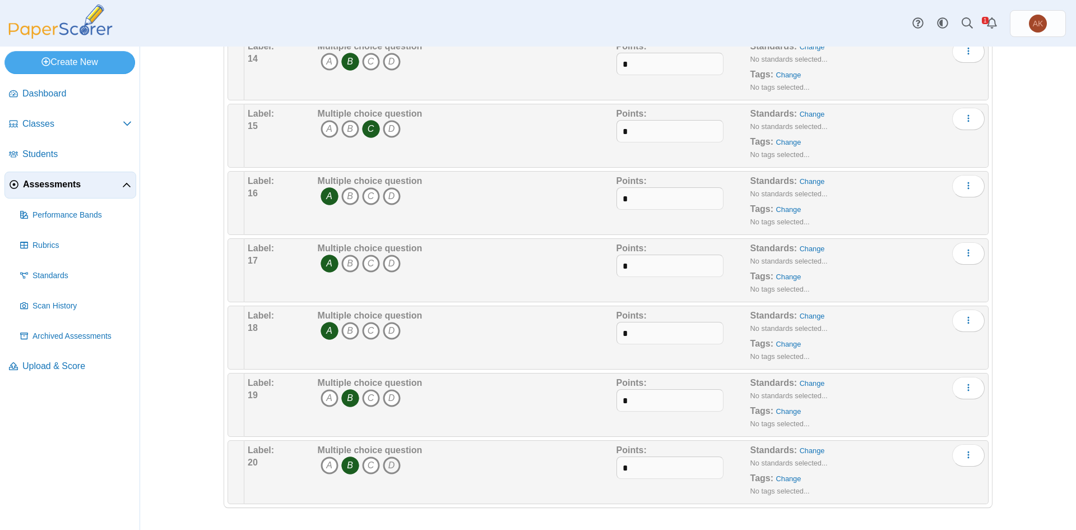
click at [392, 464] on icon "D" at bounding box center [392, 465] width 18 height 18
click at [348, 465] on icon "B" at bounding box center [350, 465] width 18 height 18
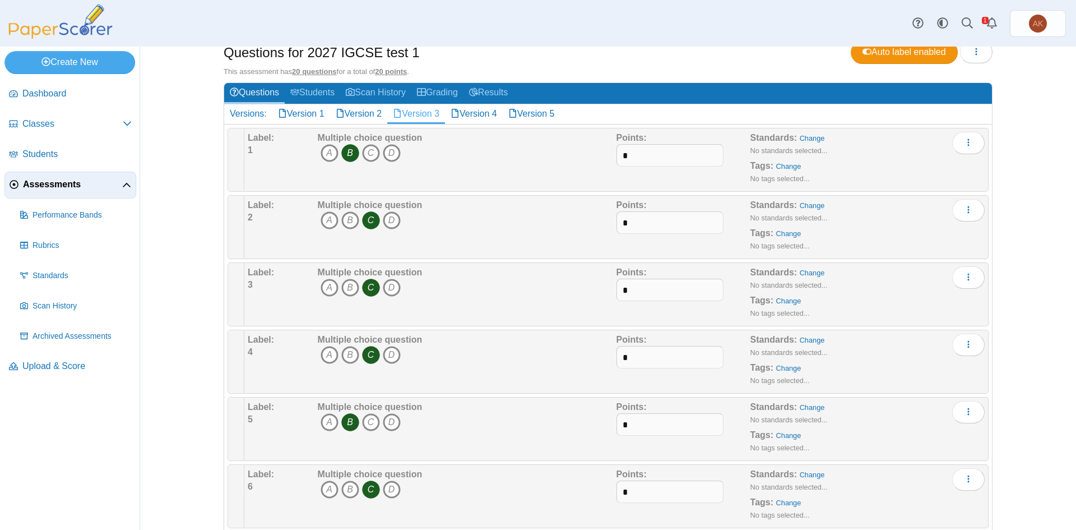
scroll to position [0, 0]
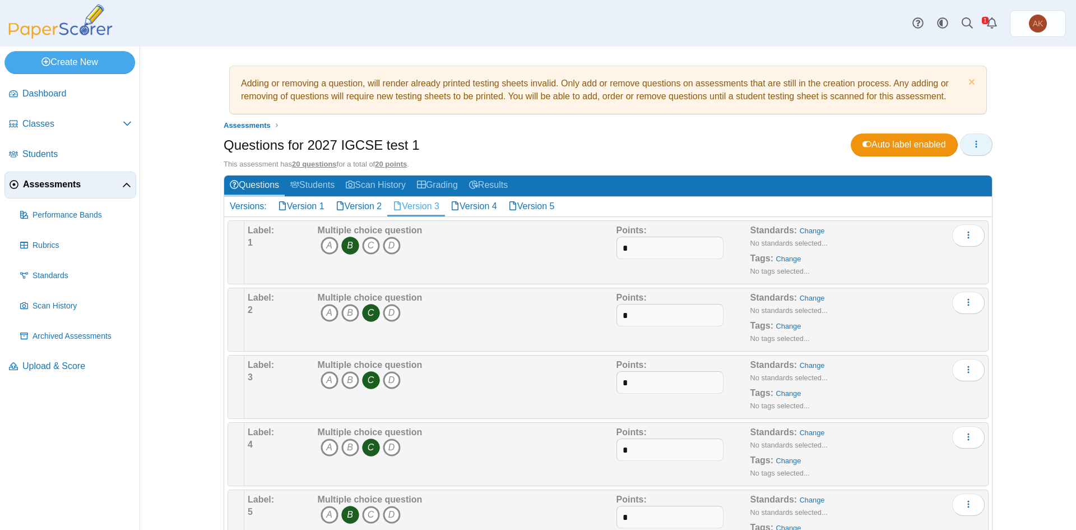
click at [972, 149] on icon "button" at bounding box center [976, 144] width 9 height 9
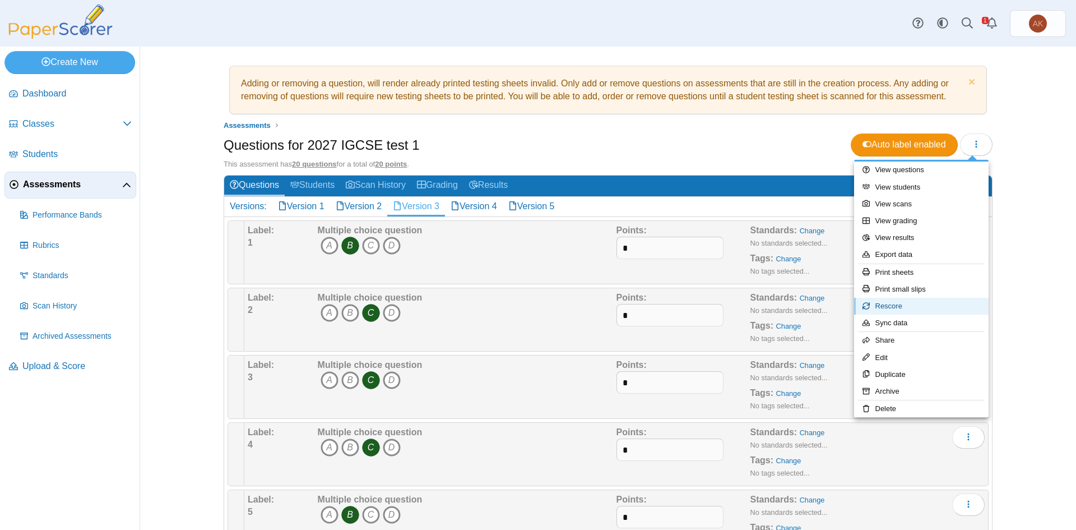
click at [925, 304] on link "Rescore" at bounding box center [921, 306] width 135 height 17
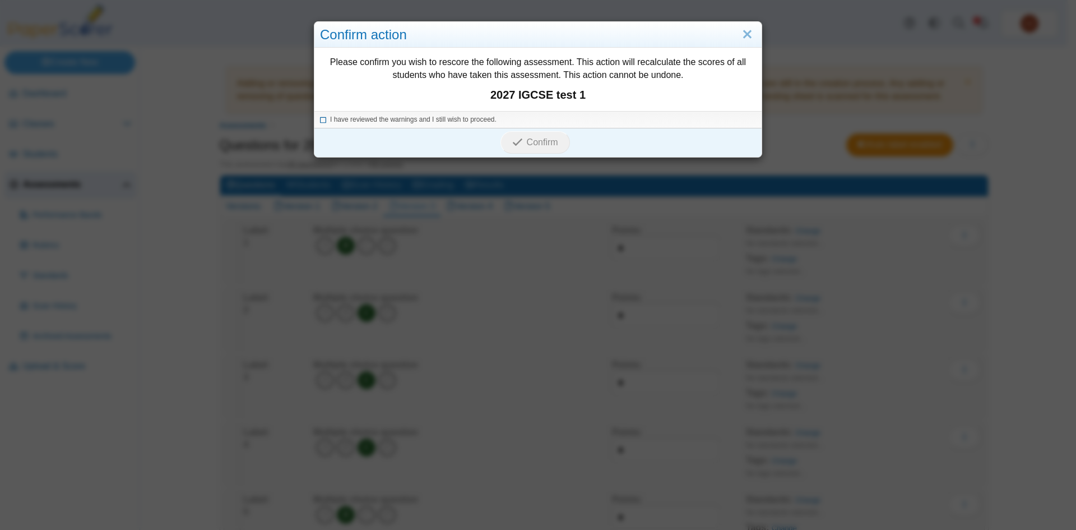
click at [455, 120] on span "I have reviewed the warnings and I still wish to proceed." at bounding box center [413, 119] width 167 height 8
click at [547, 145] on span "Confirm" at bounding box center [542, 142] width 31 height 10
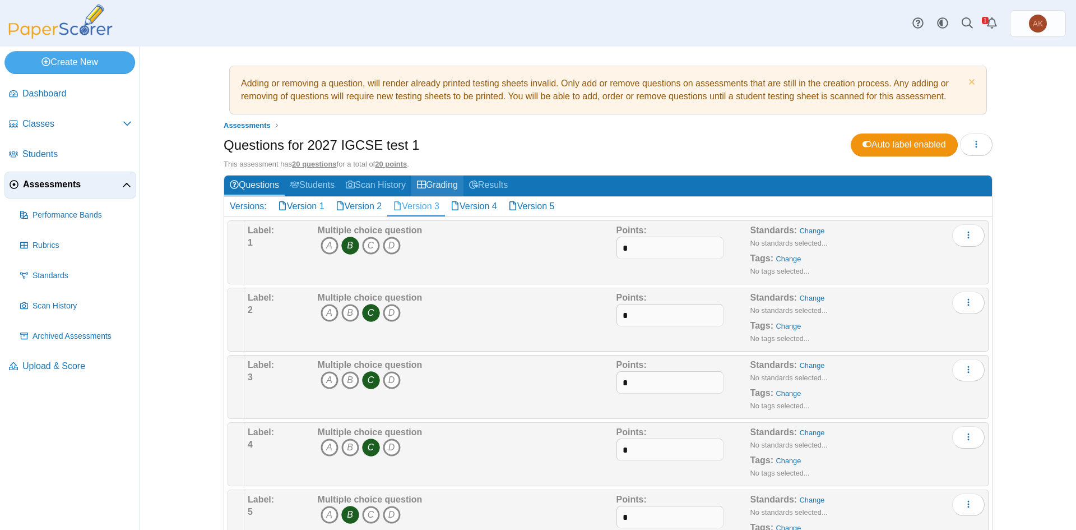
click at [429, 188] on link "Grading" at bounding box center [438, 185] width 52 height 21
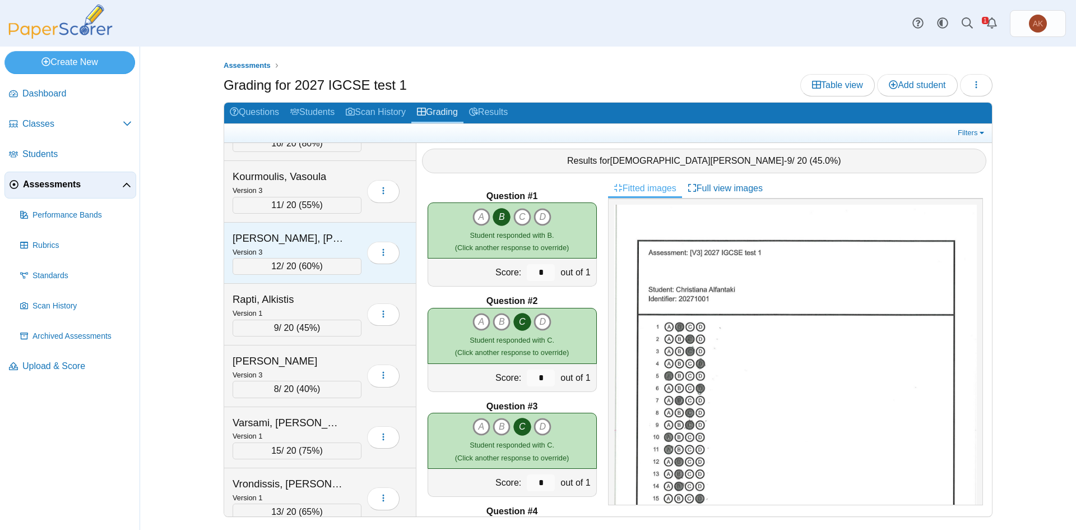
scroll to position [363, 0]
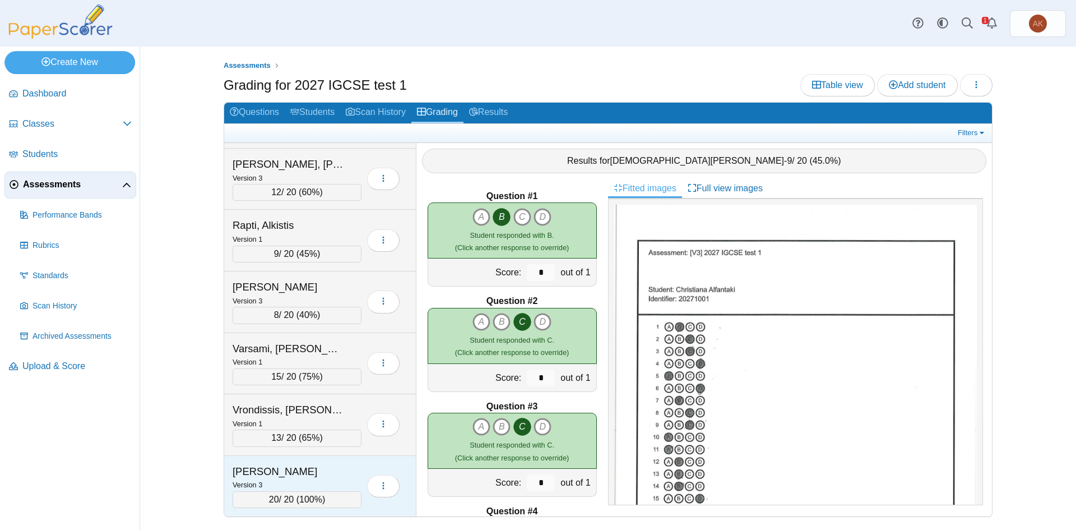
click at [341, 478] on div "[PERSON_NAME]" at bounding box center [289, 471] width 112 height 15
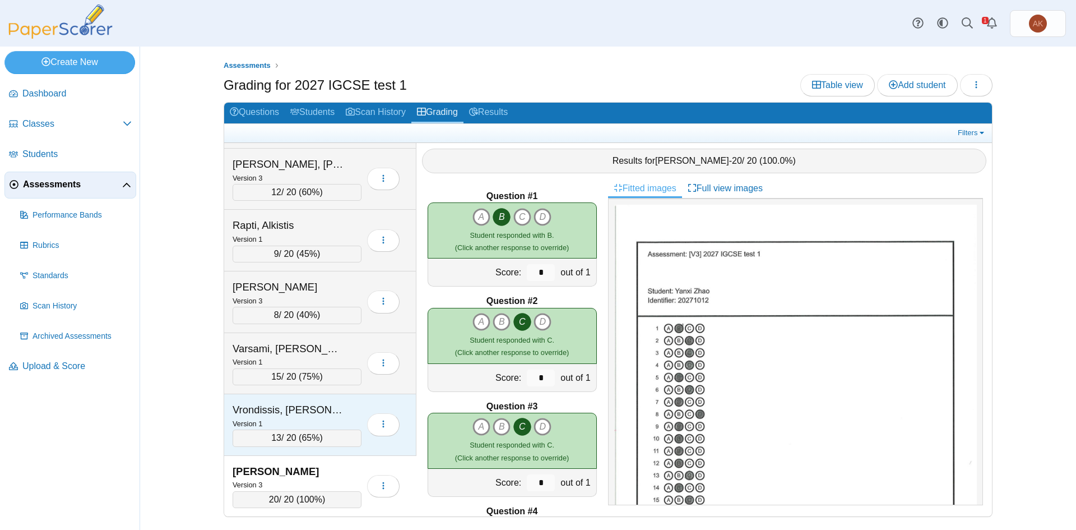
click at [348, 417] on div "Version 1" at bounding box center [297, 423] width 129 height 12
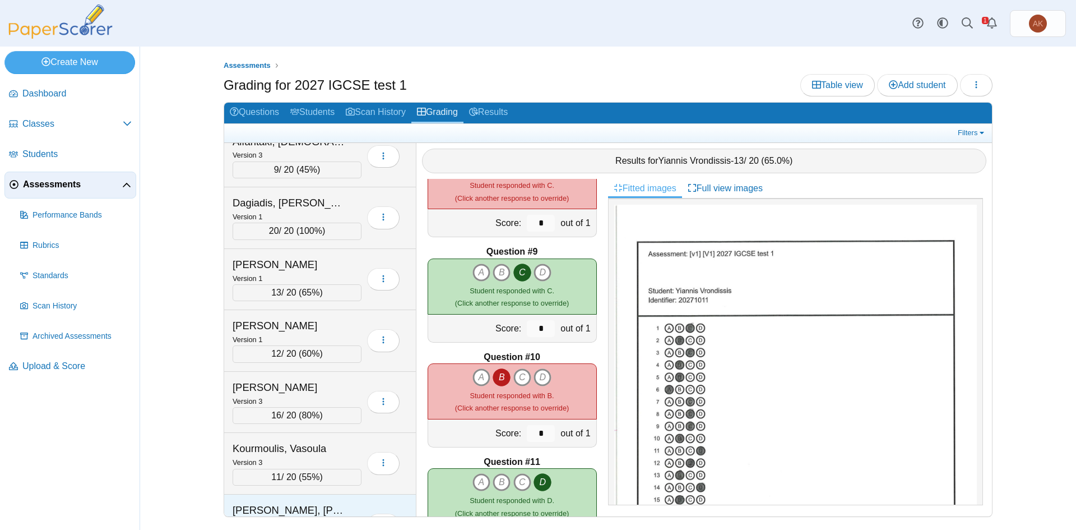
scroll to position [0, 0]
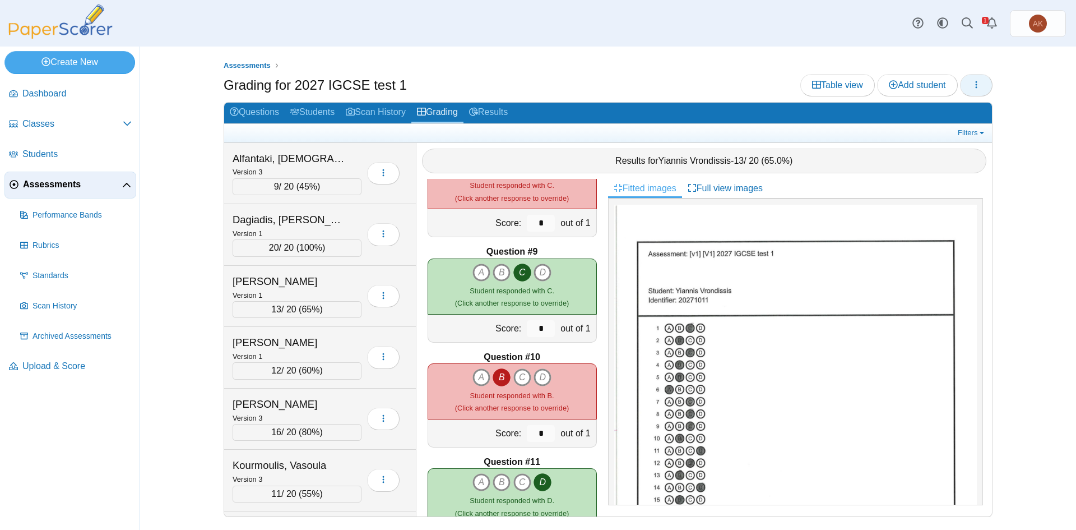
click at [978, 82] on icon "button" at bounding box center [976, 84] width 9 height 9
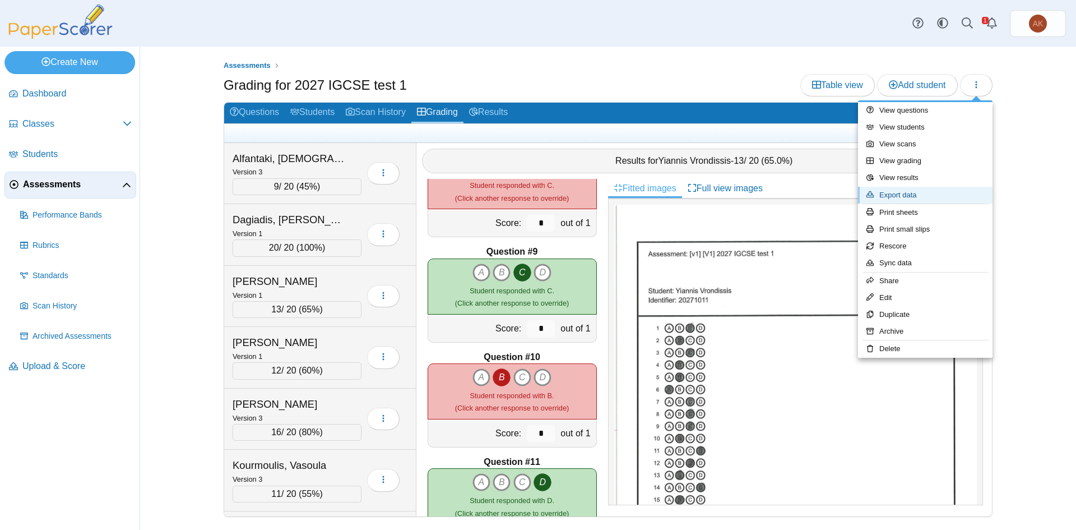
click at [945, 192] on link "Export data" at bounding box center [925, 195] width 135 height 17
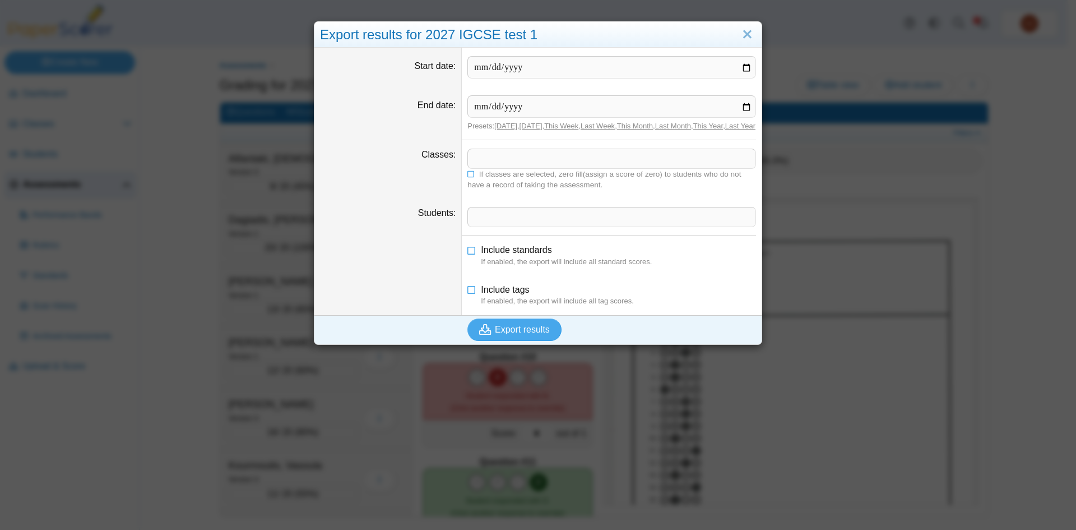
click at [495, 124] on link "[DATE]" at bounding box center [506, 126] width 23 height 8
type input "**********"
click at [493, 168] on span at bounding box center [612, 158] width 288 height 19
click at [478, 224] on span at bounding box center [612, 216] width 288 height 19
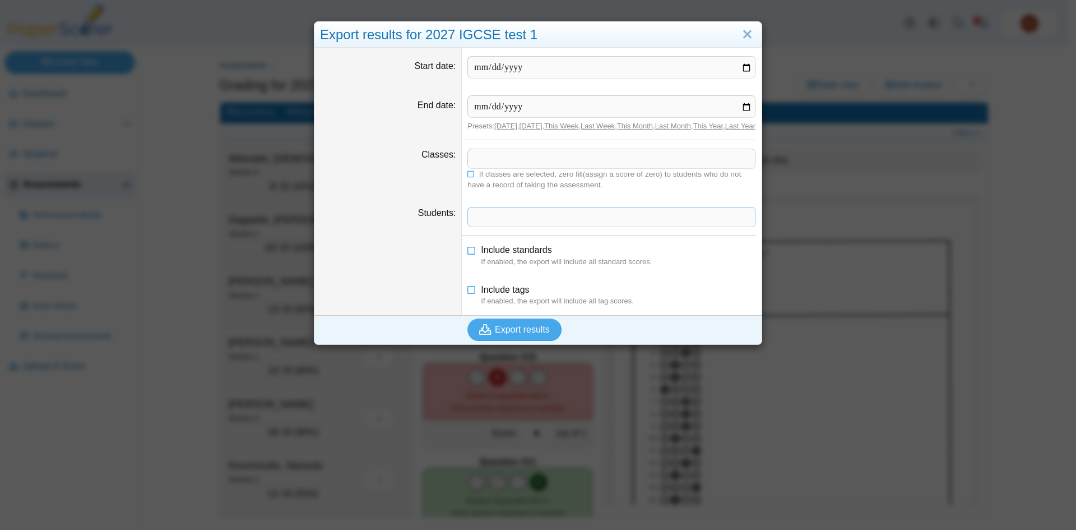
click at [496, 168] on span at bounding box center [612, 158] width 288 height 19
click at [497, 168] on span at bounding box center [612, 158] width 288 height 19
click at [531, 334] on span "Export results" at bounding box center [522, 330] width 55 height 10
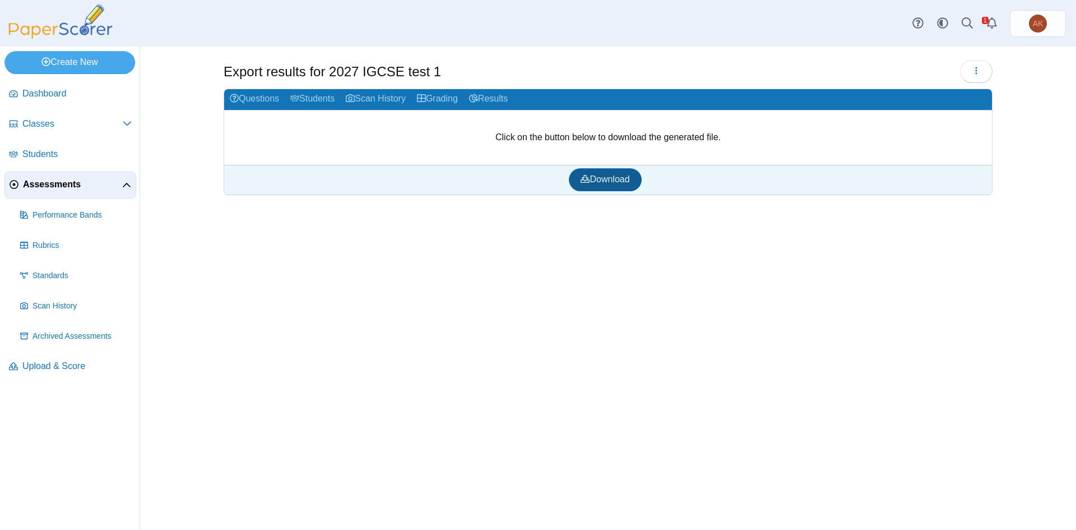
click at [588, 180] on use at bounding box center [585, 179] width 9 height 8
click at [470, 101] on link "Results" at bounding box center [489, 99] width 50 height 21
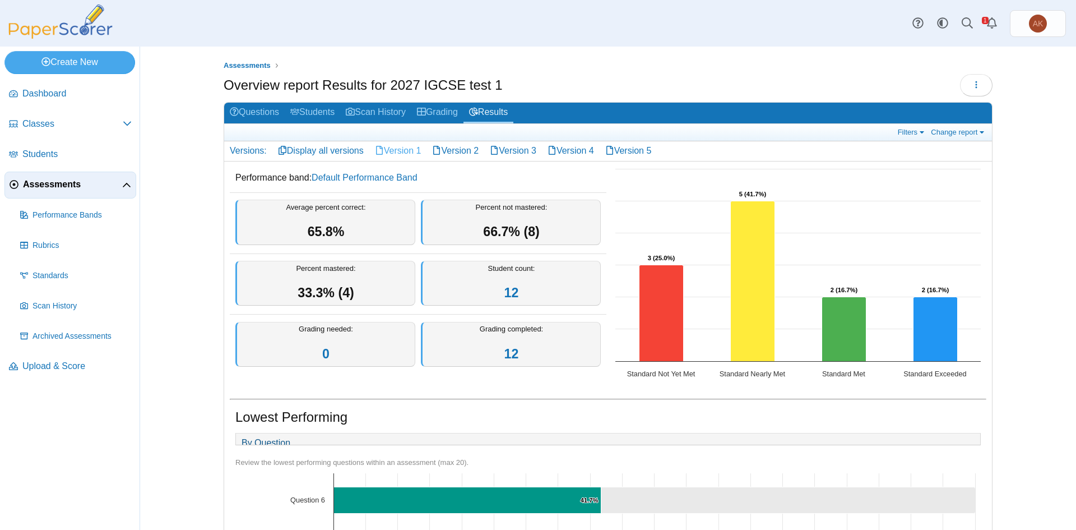
click at [386, 155] on link "Version 1" at bounding box center [398, 150] width 58 height 19
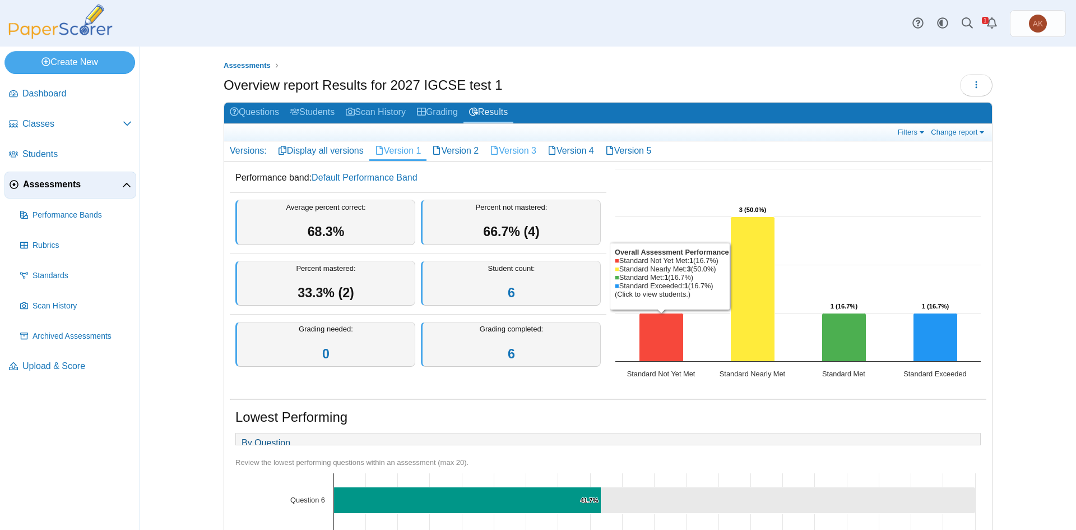
click at [509, 147] on link "Version 3" at bounding box center [513, 150] width 58 height 19
